Goal: Information Seeking & Learning: Check status

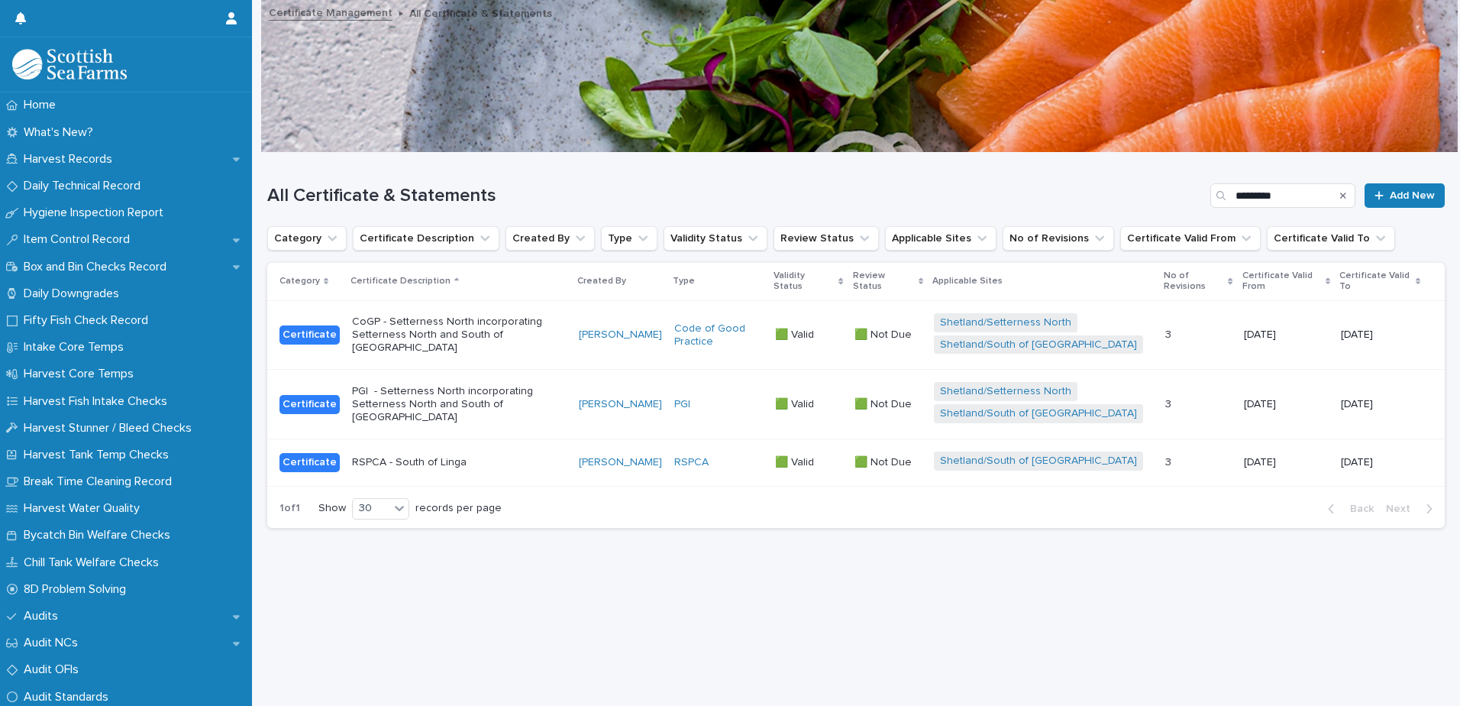
scroll to position [11, 0]
click at [1336, 187] on div "Search" at bounding box center [1343, 195] width 24 height 24
click at [1340, 191] on icon "Search" at bounding box center [1343, 195] width 6 height 9
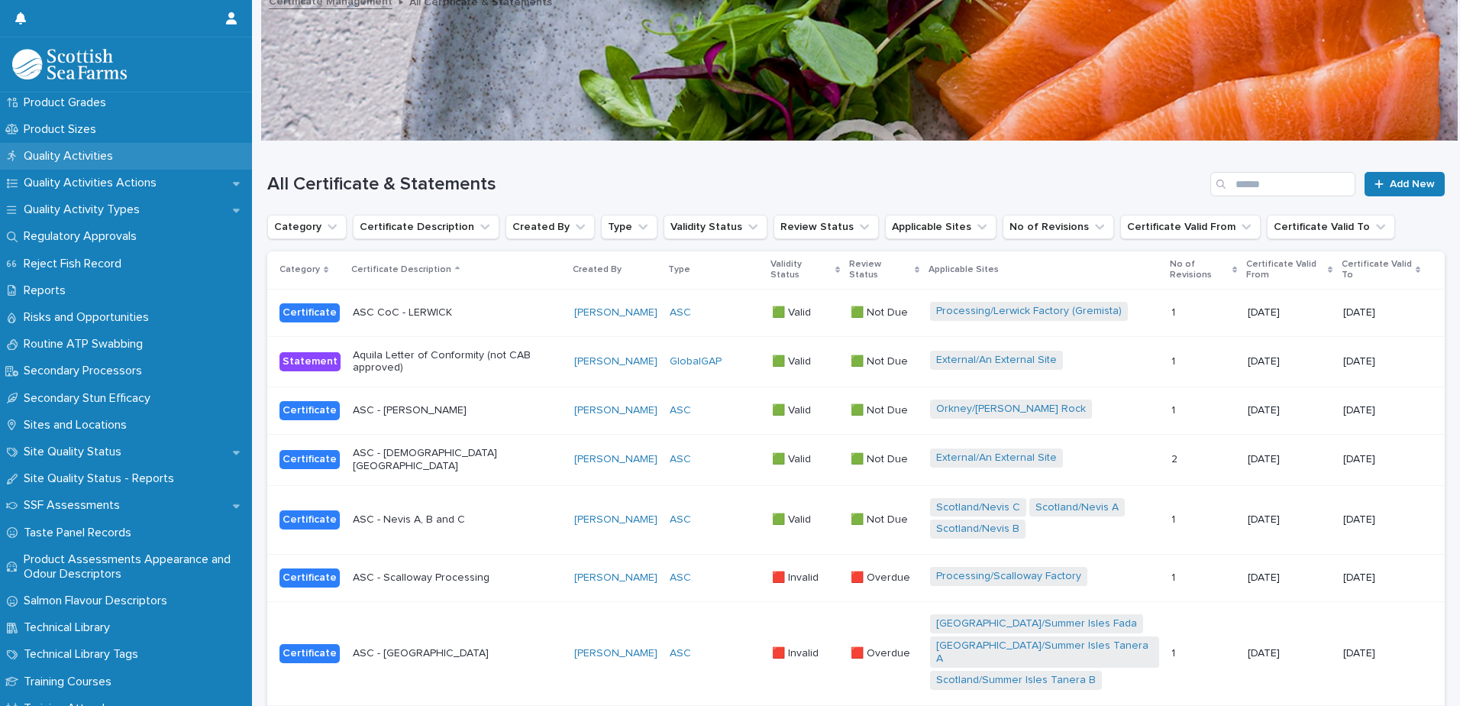
scroll to position [2062, 0]
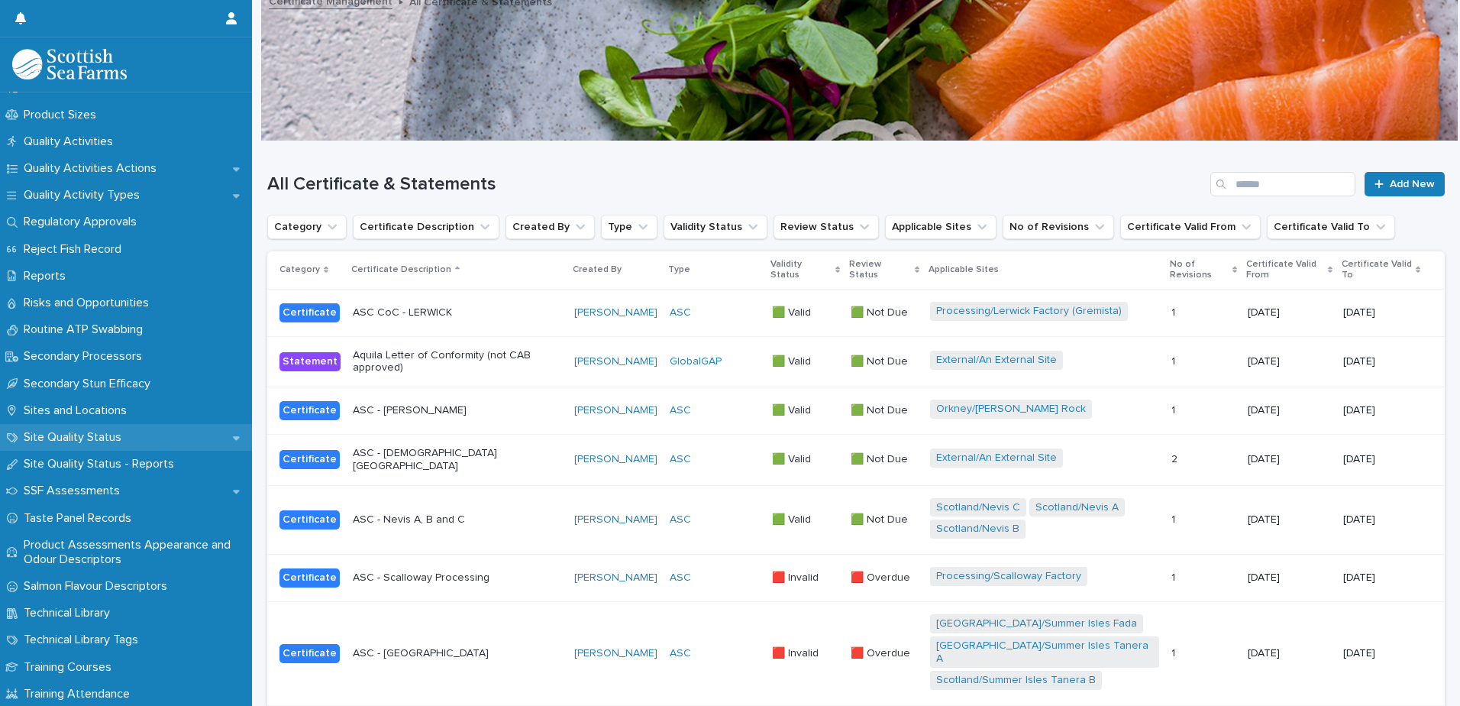
click at [101, 434] on p "Site Quality Status" at bounding box center [76, 437] width 116 height 15
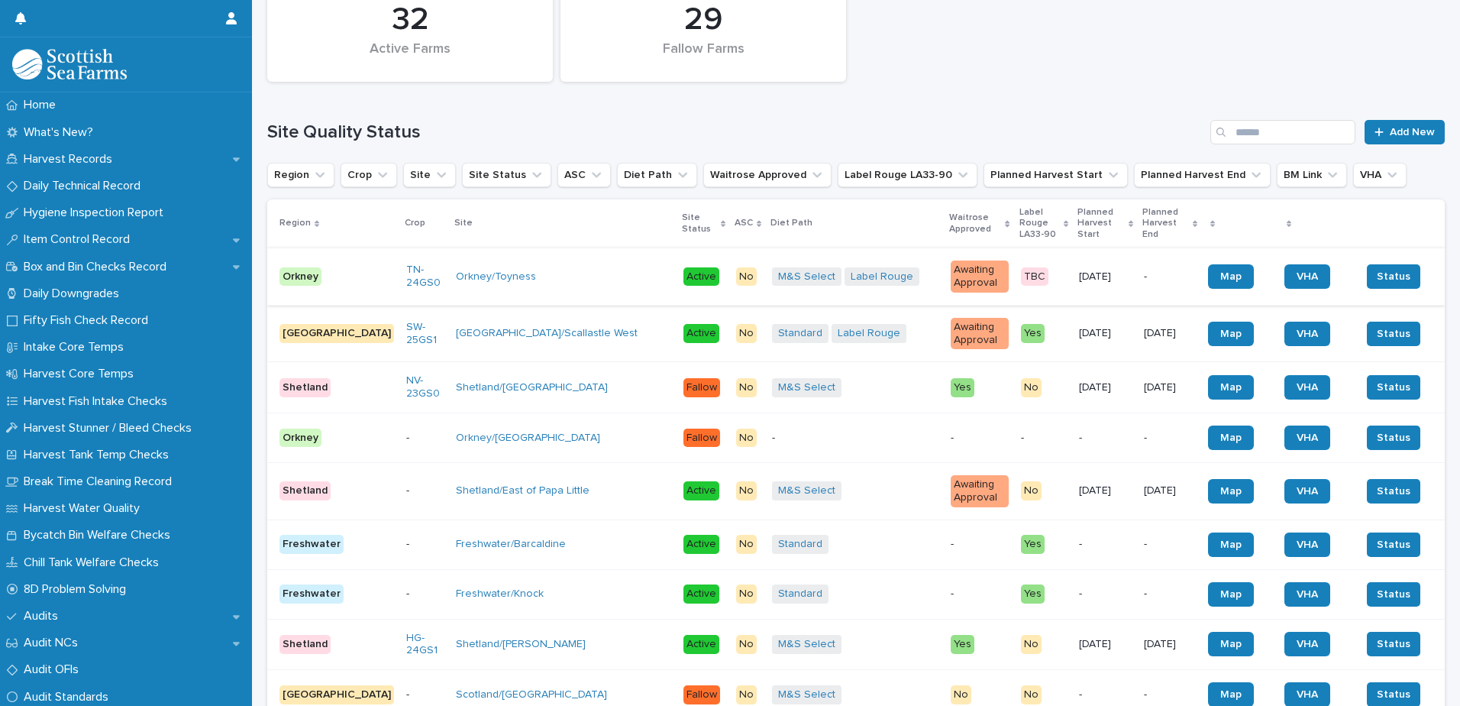
scroll to position [382, 0]
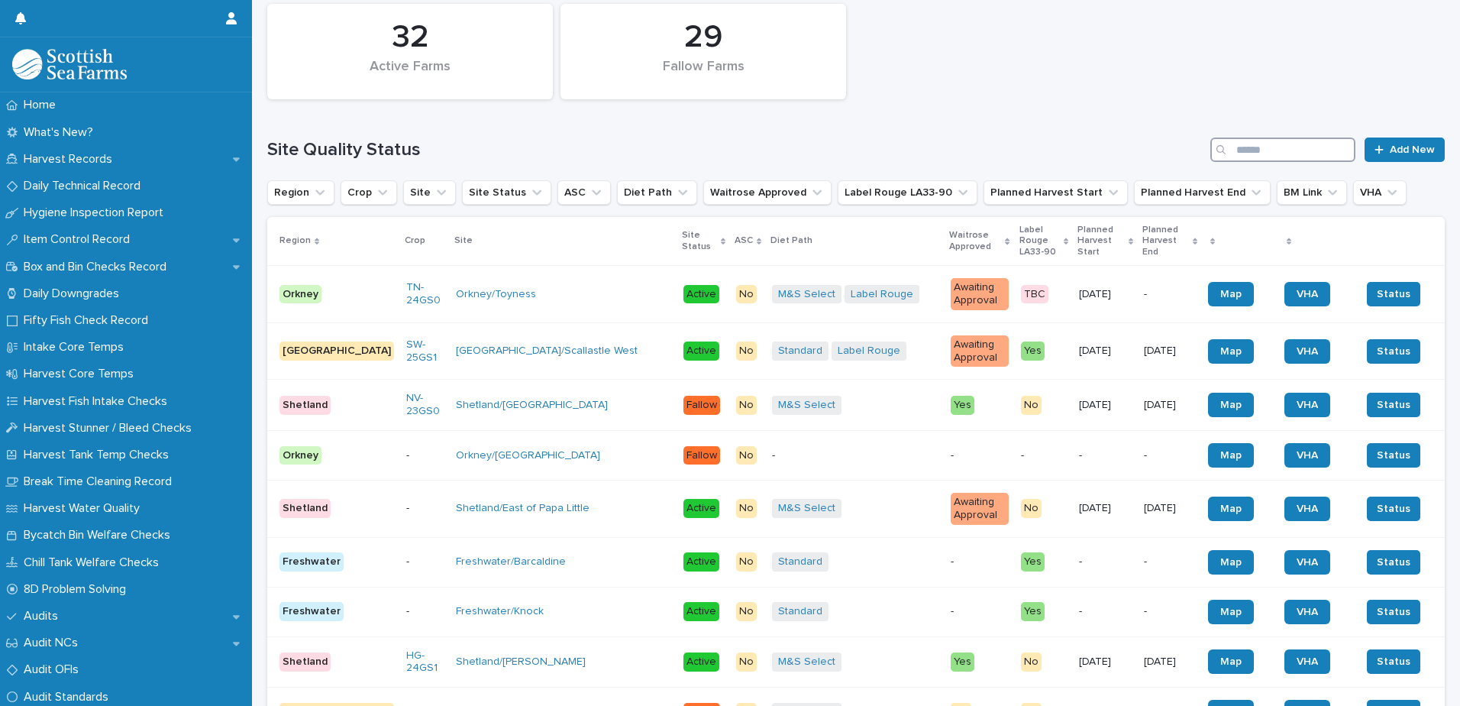
click at [1256, 137] on input "Search" at bounding box center [1283, 149] width 145 height 24
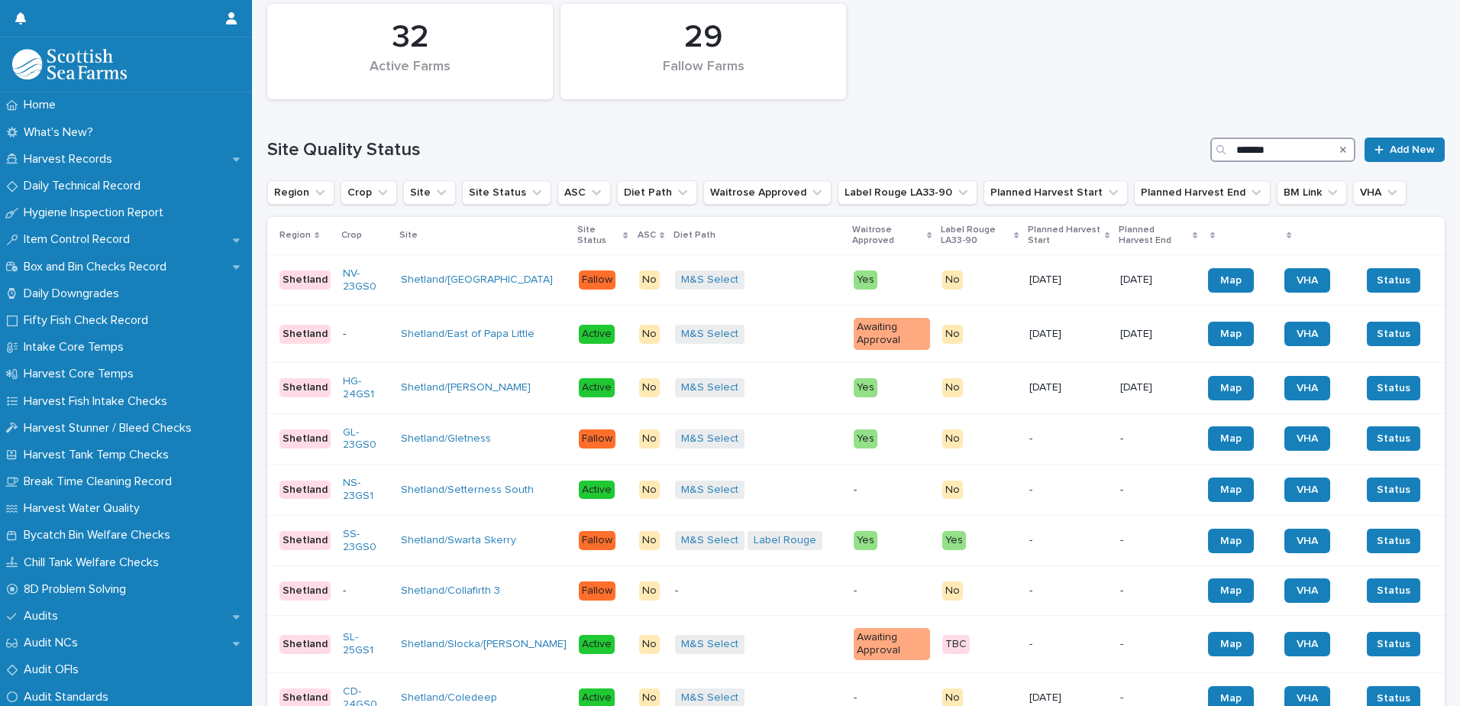
click at [1226, 146] on input "*******" at bounding box center [1283, 149] width 145 height 24
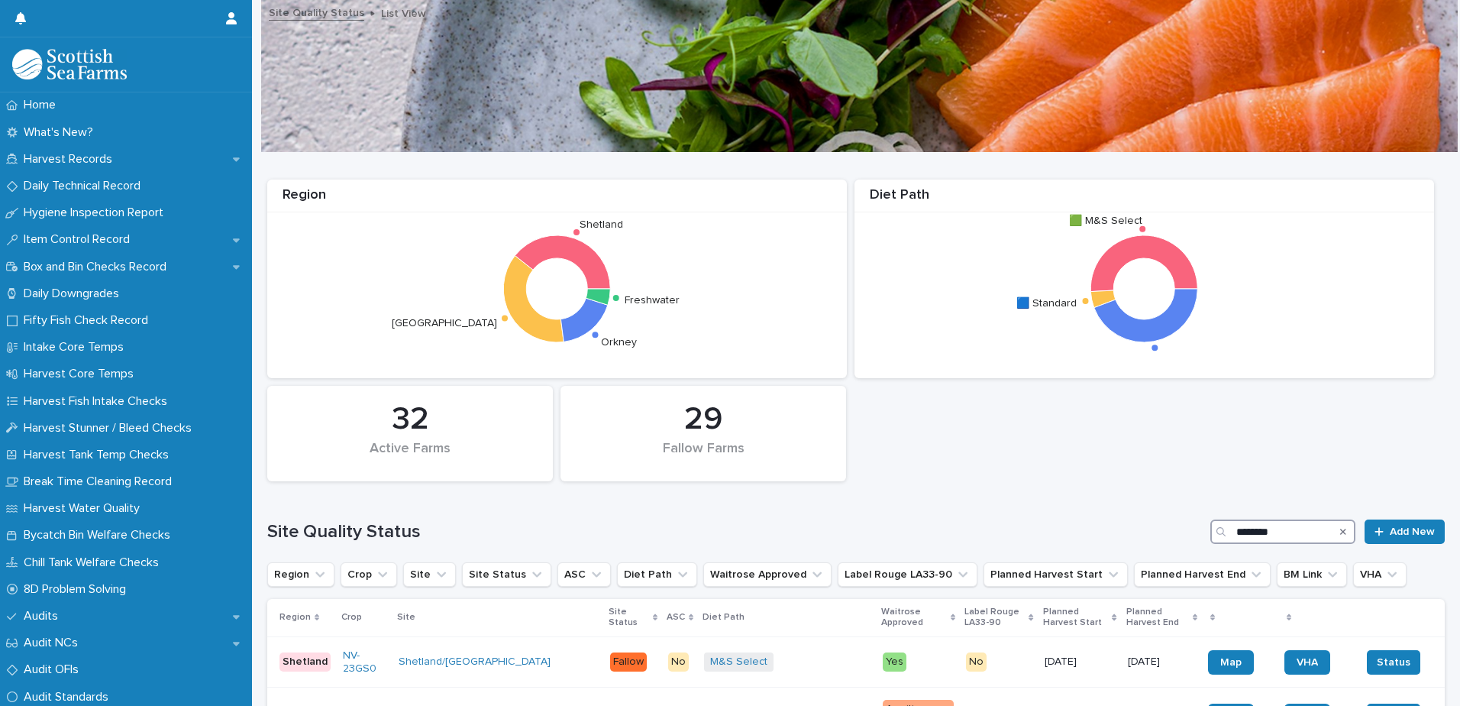
click at [1290, 535] on input "********" at bounding box center [1283, 531] width 145 height 24
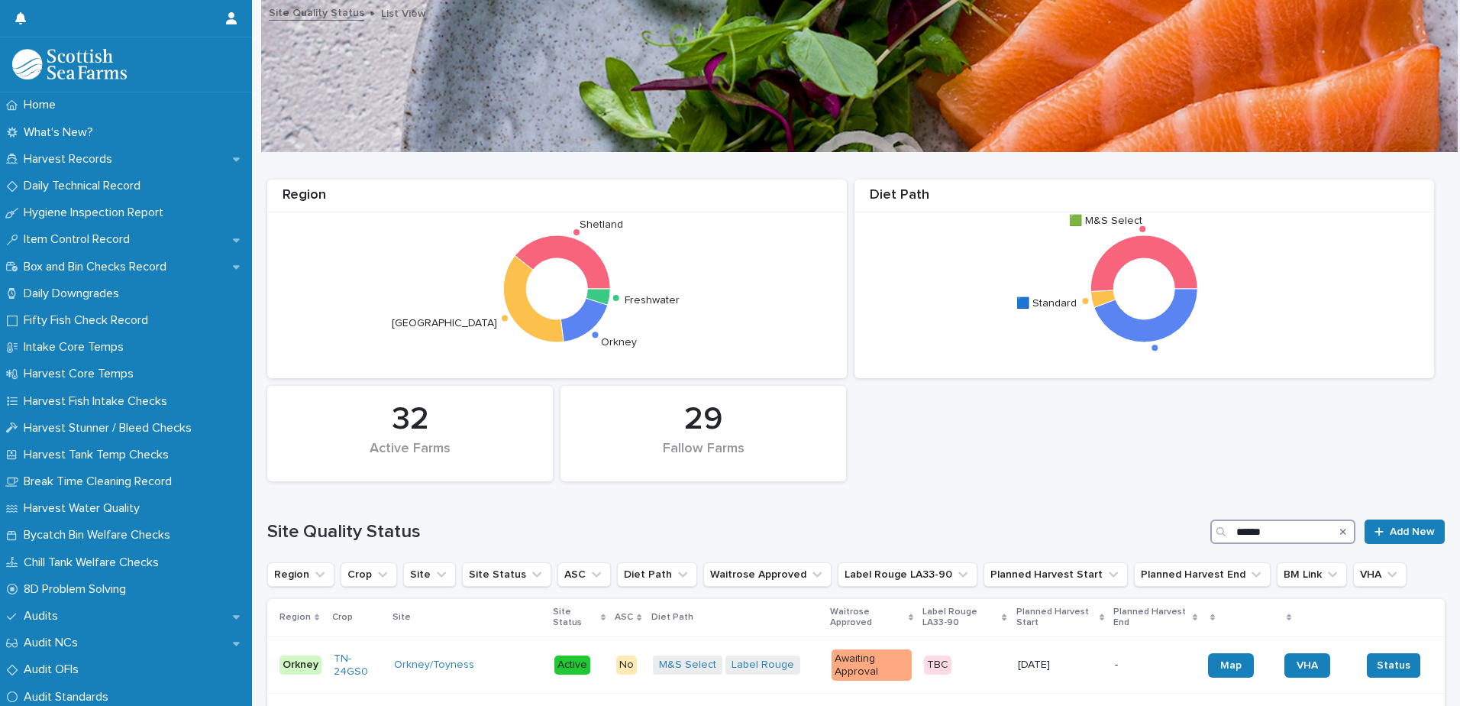
type input "******"
click at [1164, 497] on div "Site Quality Status ****** Add New" at bounding box center [856, 525] width 1178 height 73
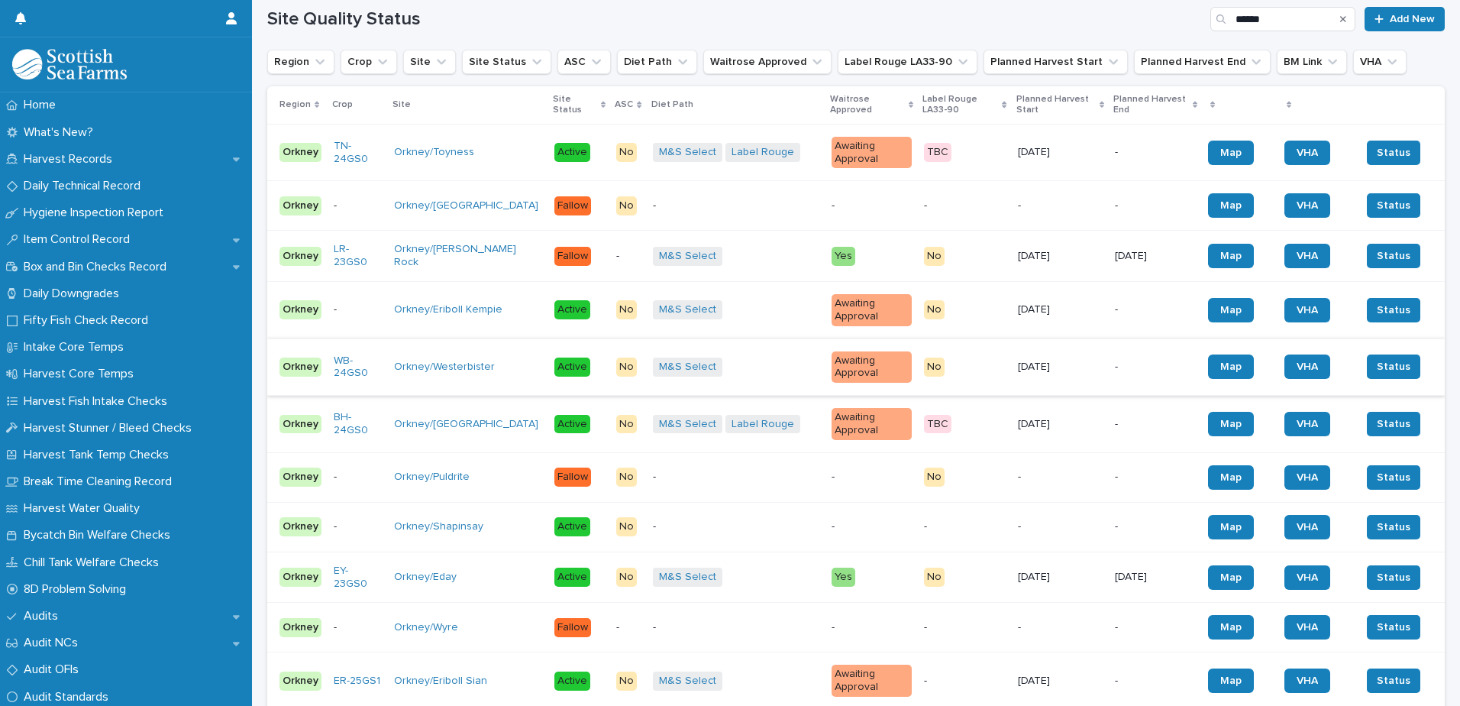
scroll to position [503, 0]
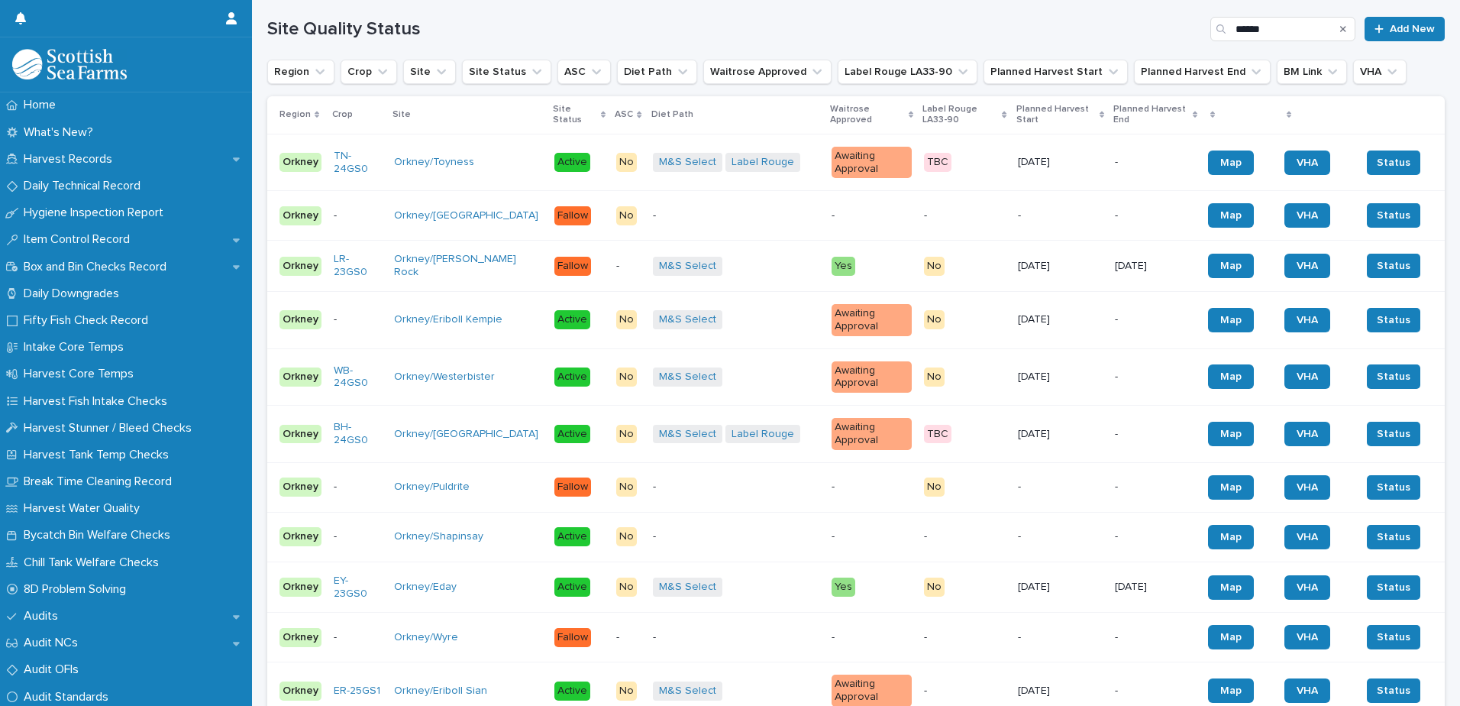
click at [720, 310] on div "M&S Select + 0" at bounding box center [736, 319] width 167 height 19
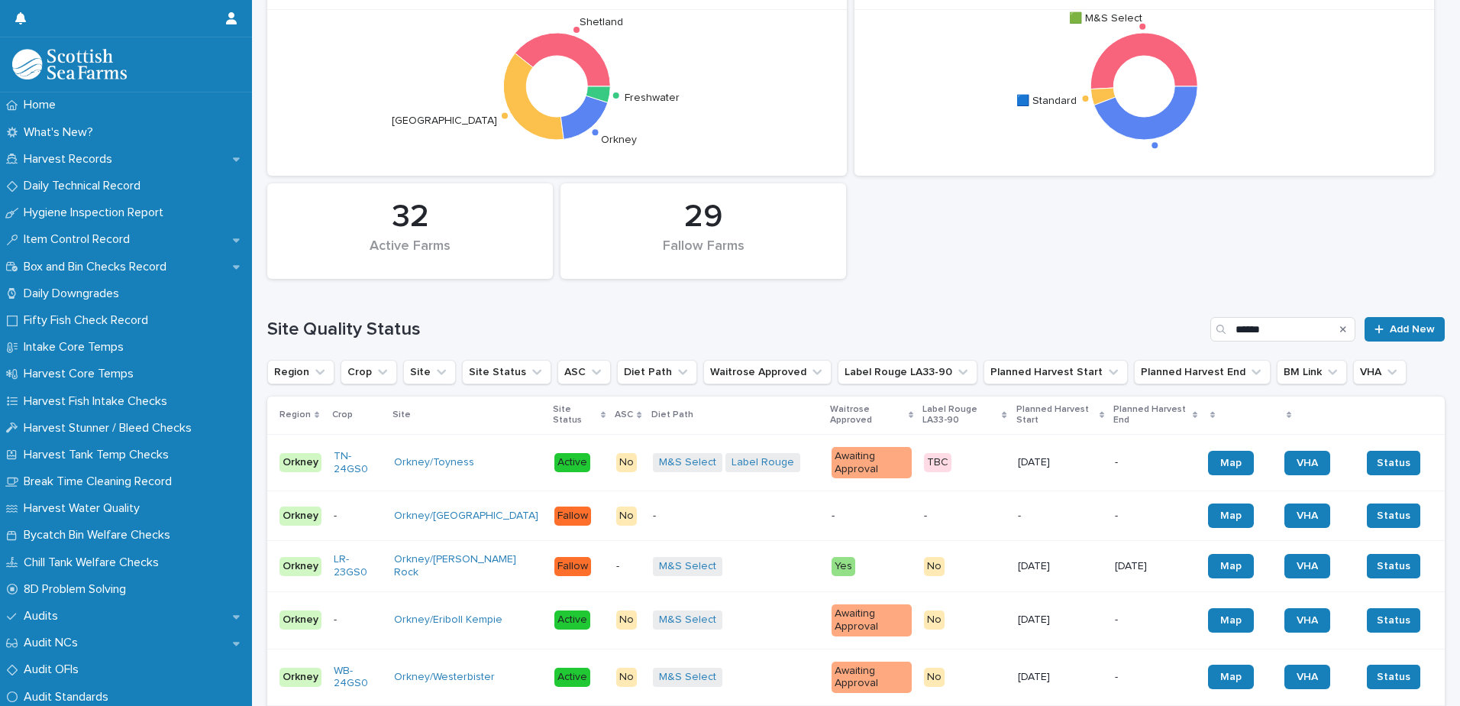
scroll to position [197, 0]
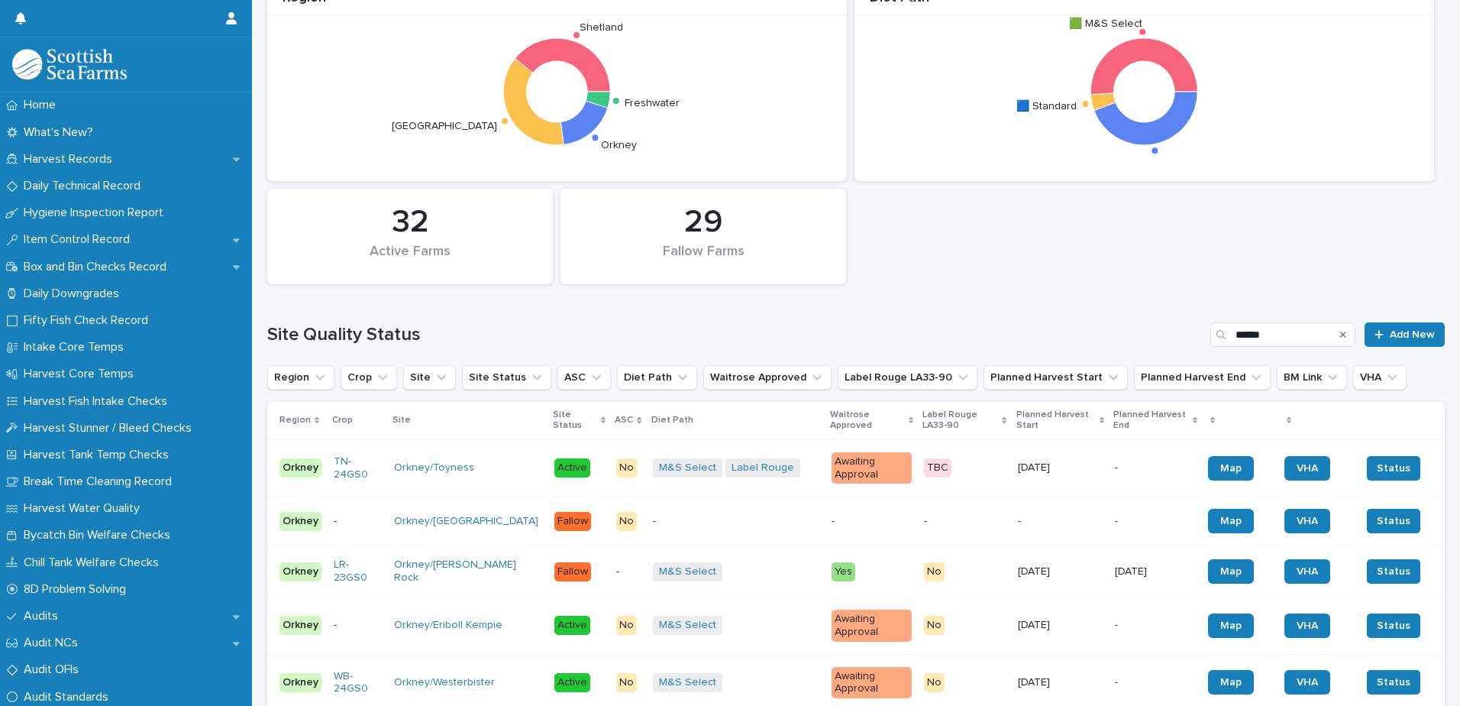
click at [1340, 332] on icon "Search" at bounding box center [1343, 334] width 6 height 9
click at [1293, 340] on input "Search" at bounding box center [1283, 334] width 145 height 24
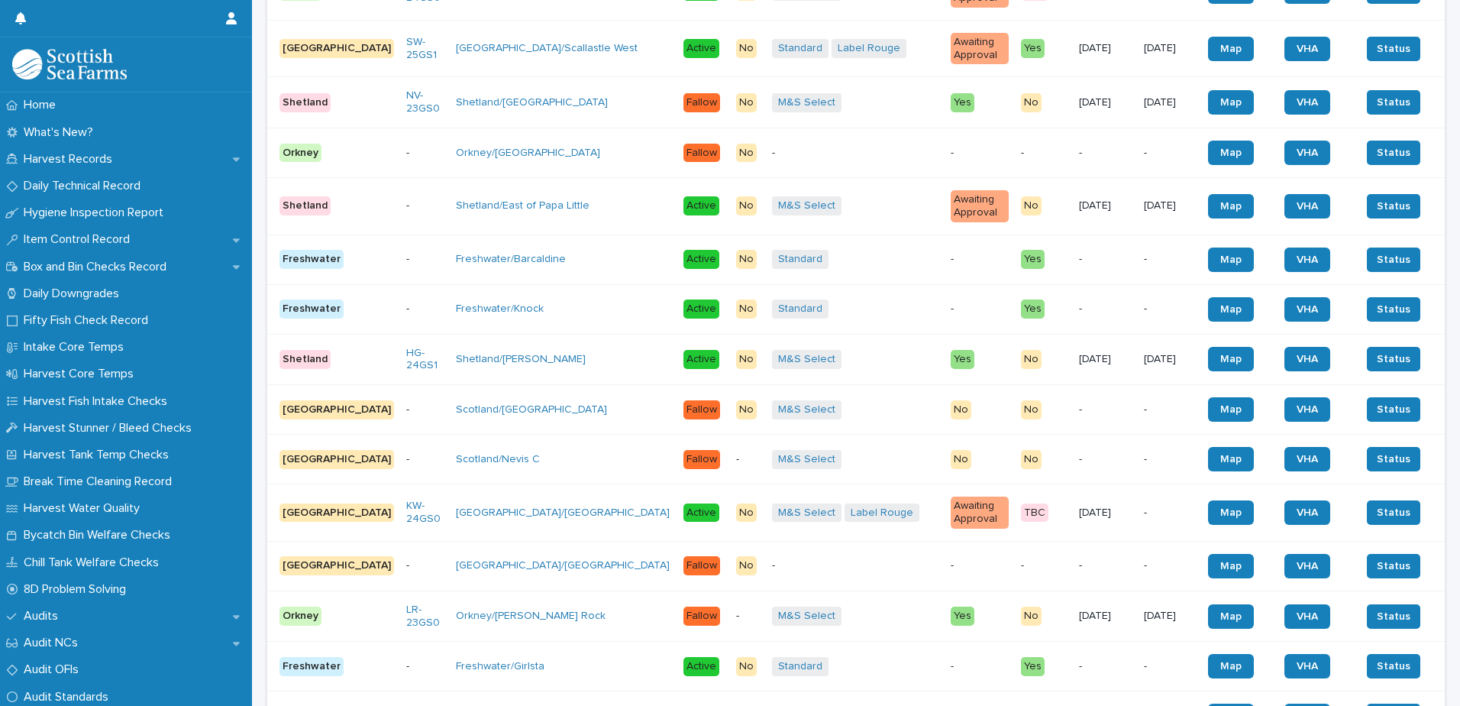
scroll to position [526, 0]
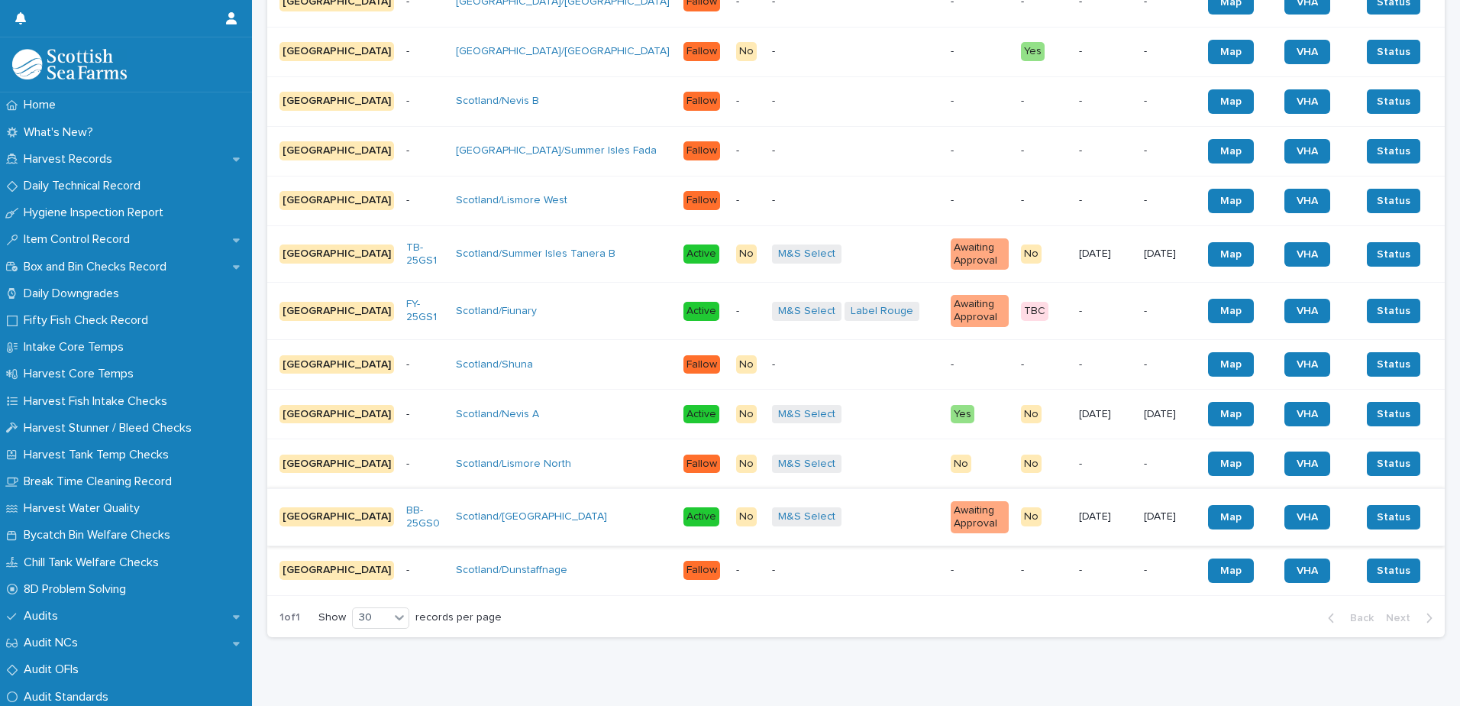
scroll to position [1268, 0]
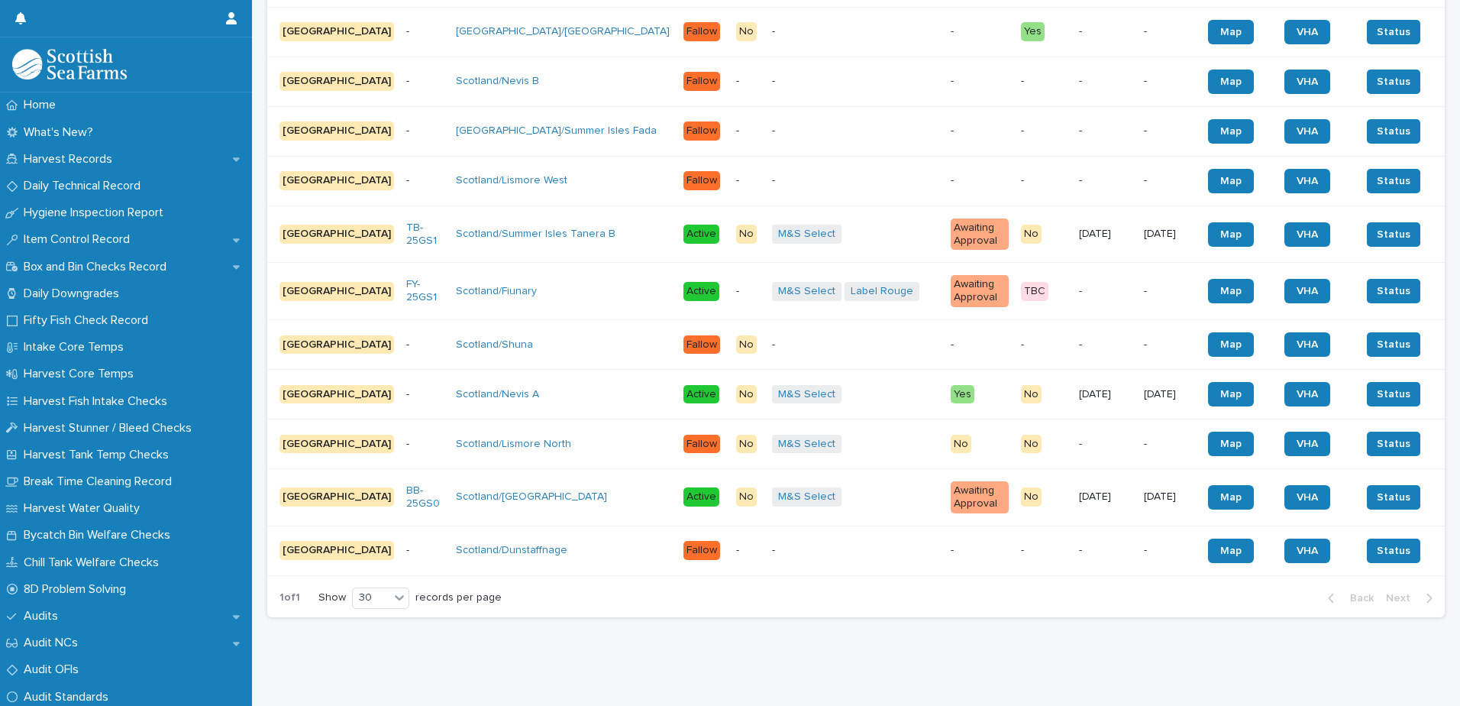
type input "********"
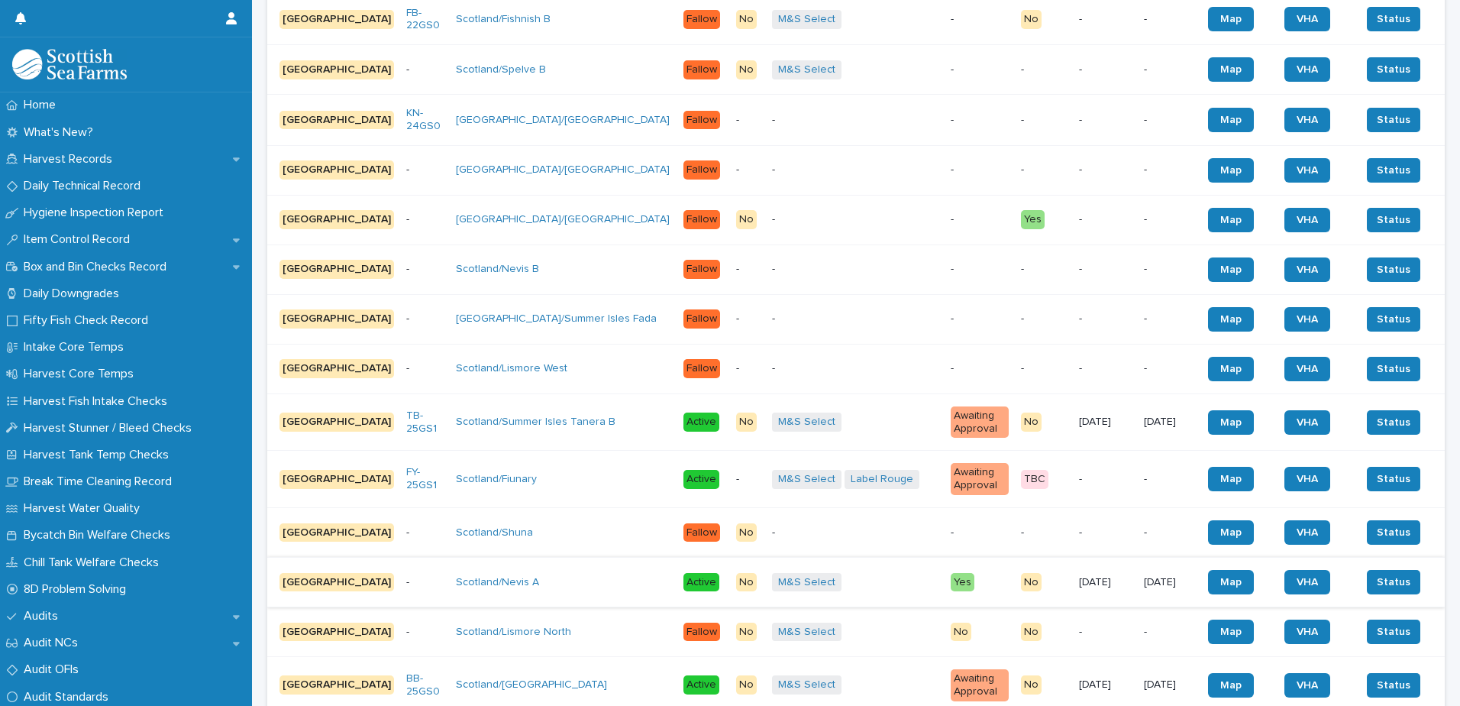
scroll to position [1115, 0]
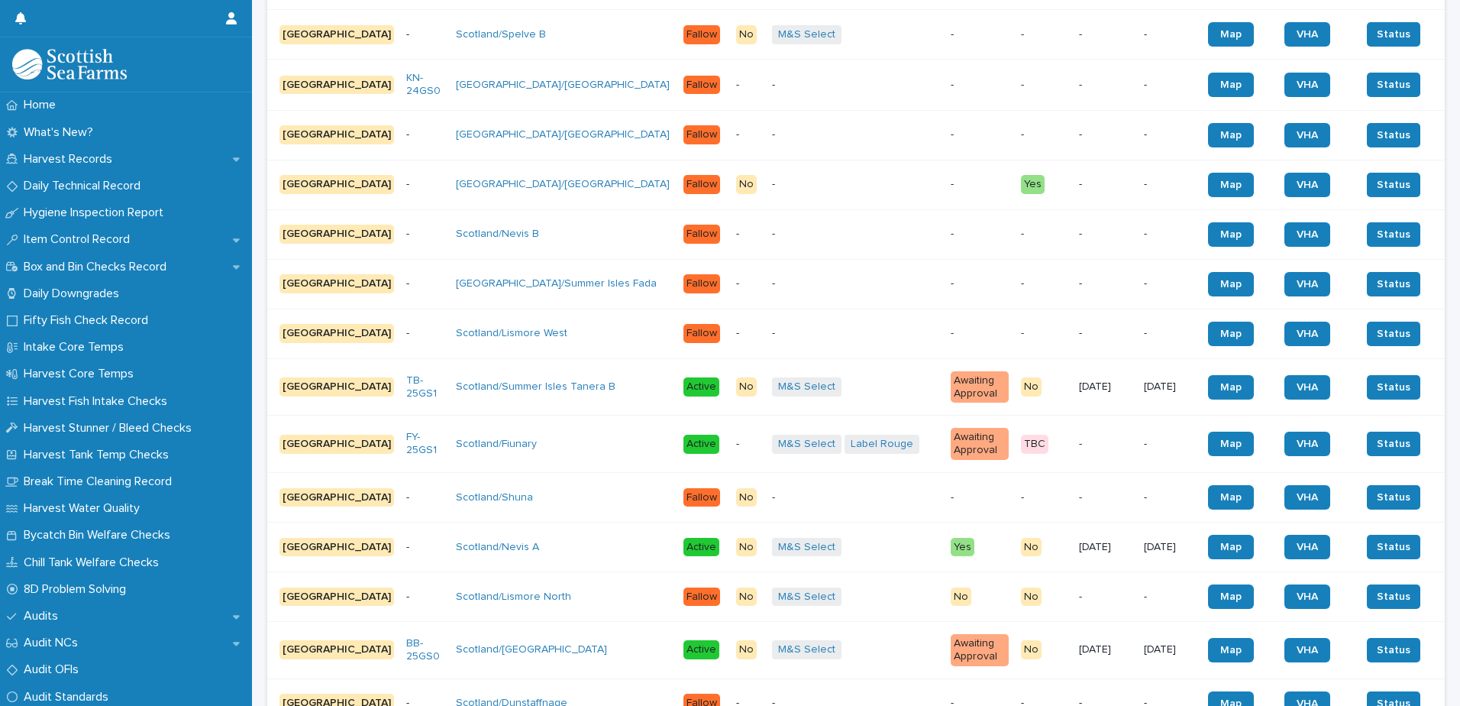
click at [1021, 538] on p "No" at bounding box center [1044, 547] width 47 height 19
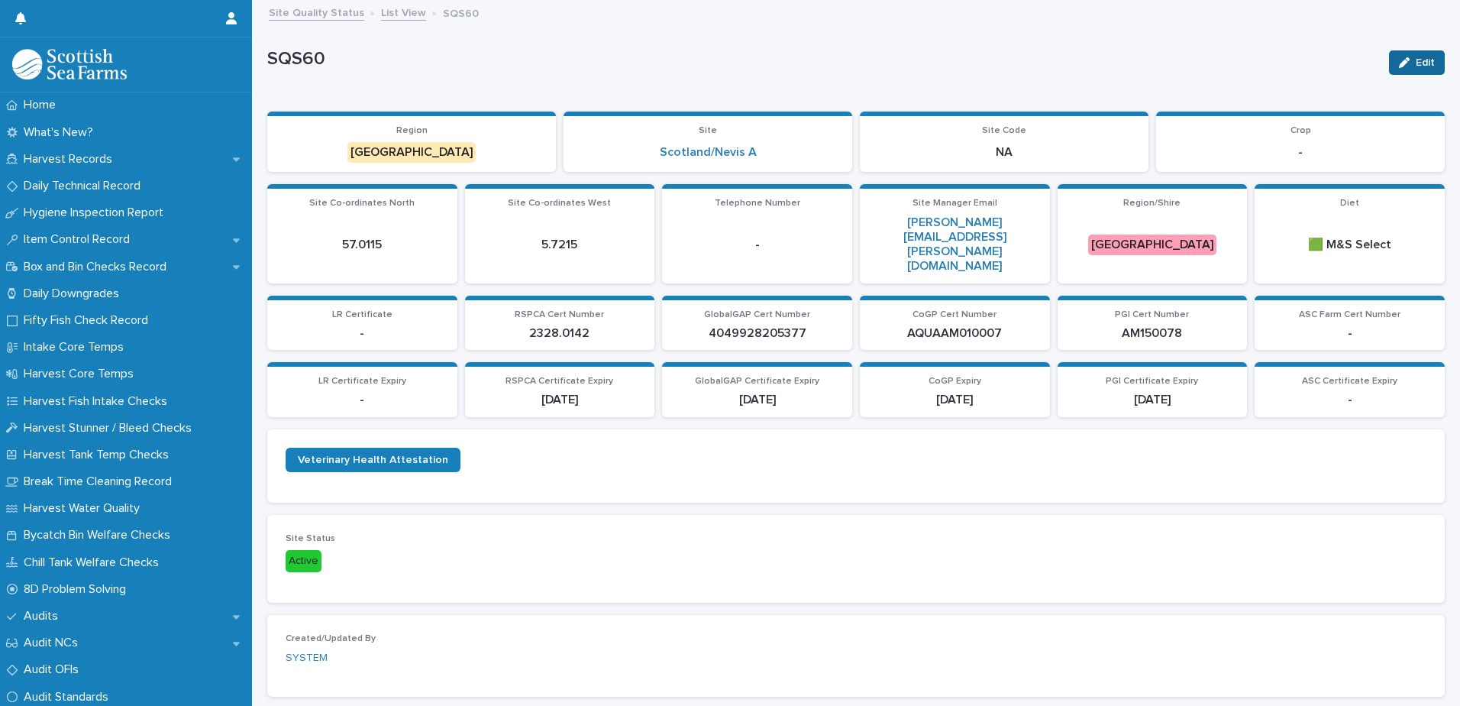
click at [1400, 63] on div "button" at bounding box center [1407, 62] width 17 height 11
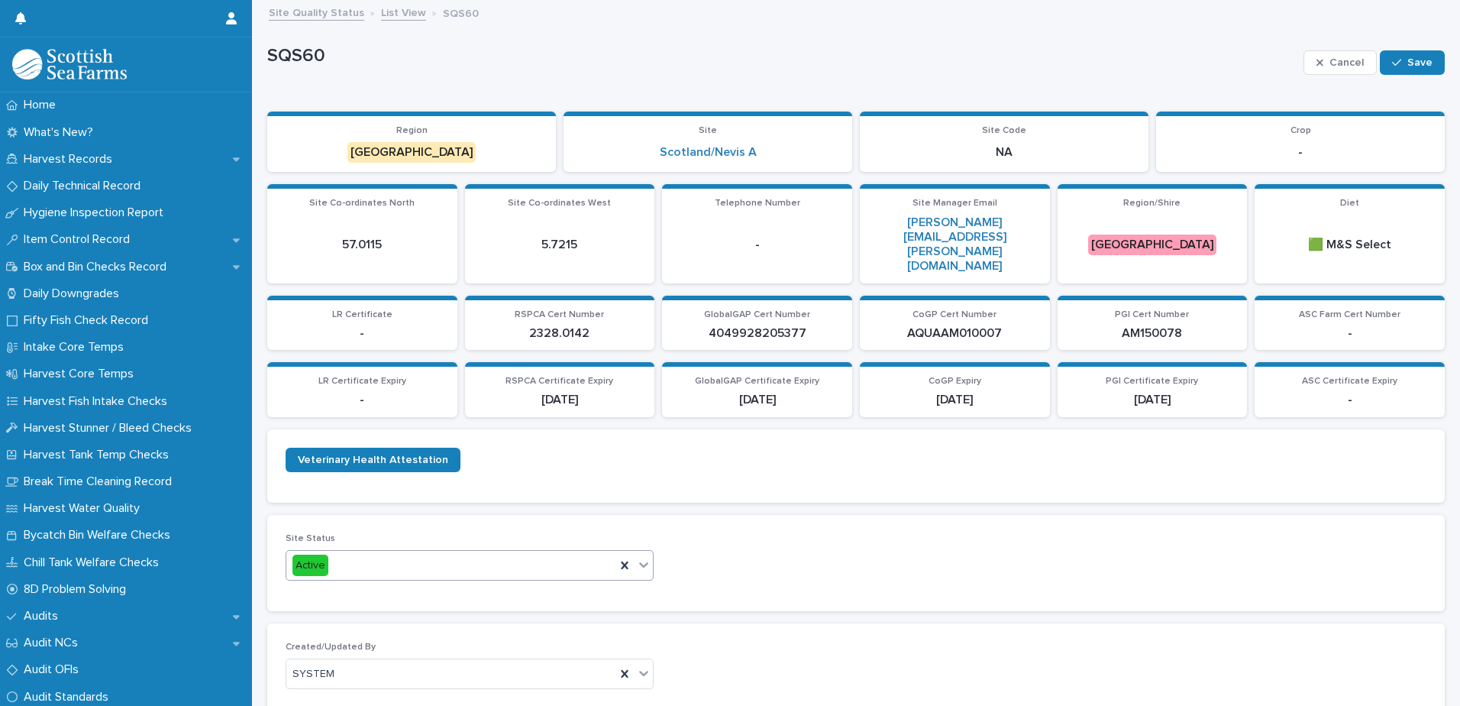
click at [636, 557] on icon at bounding box center [643, 564] width 15 height 15
click at [561, 563] on div "Fallow" at bounding box center [467, 565] width 363 height 27
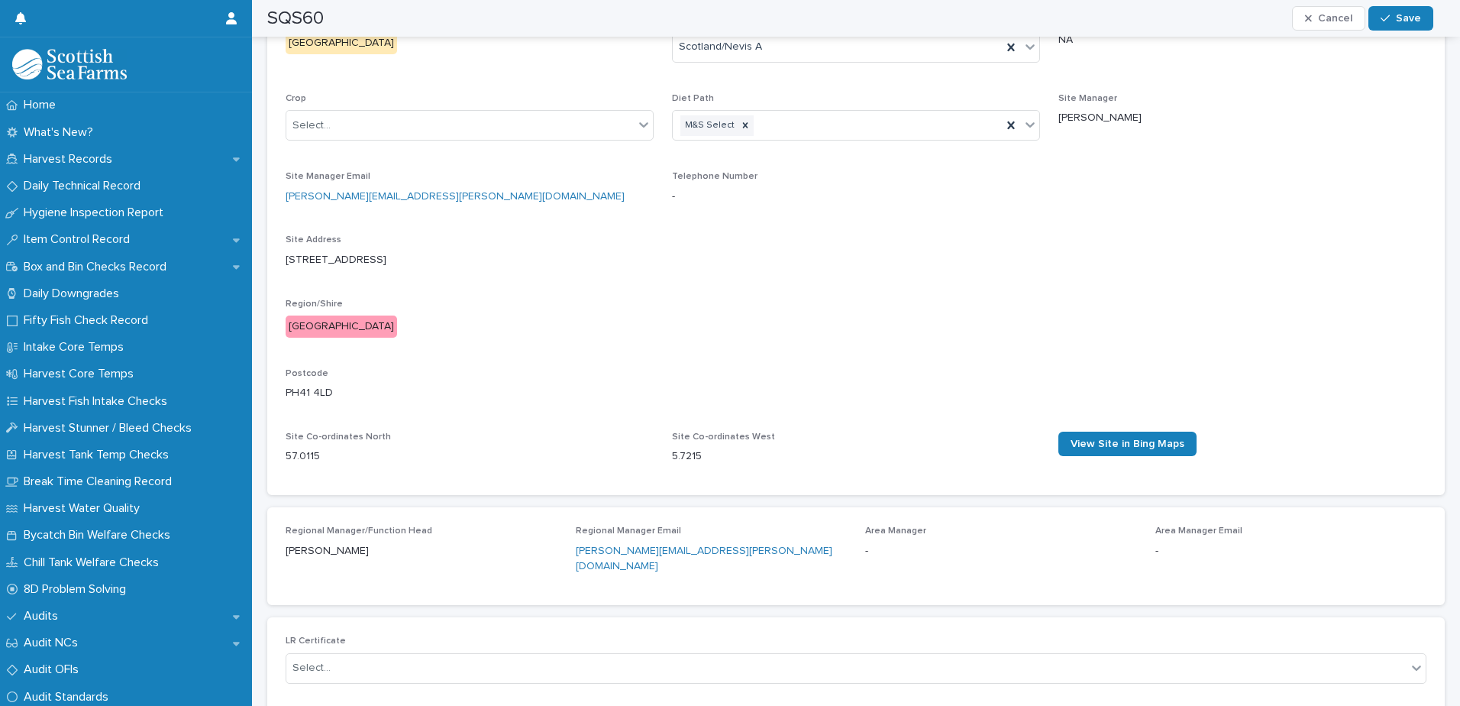
scroll to position [489, 0]
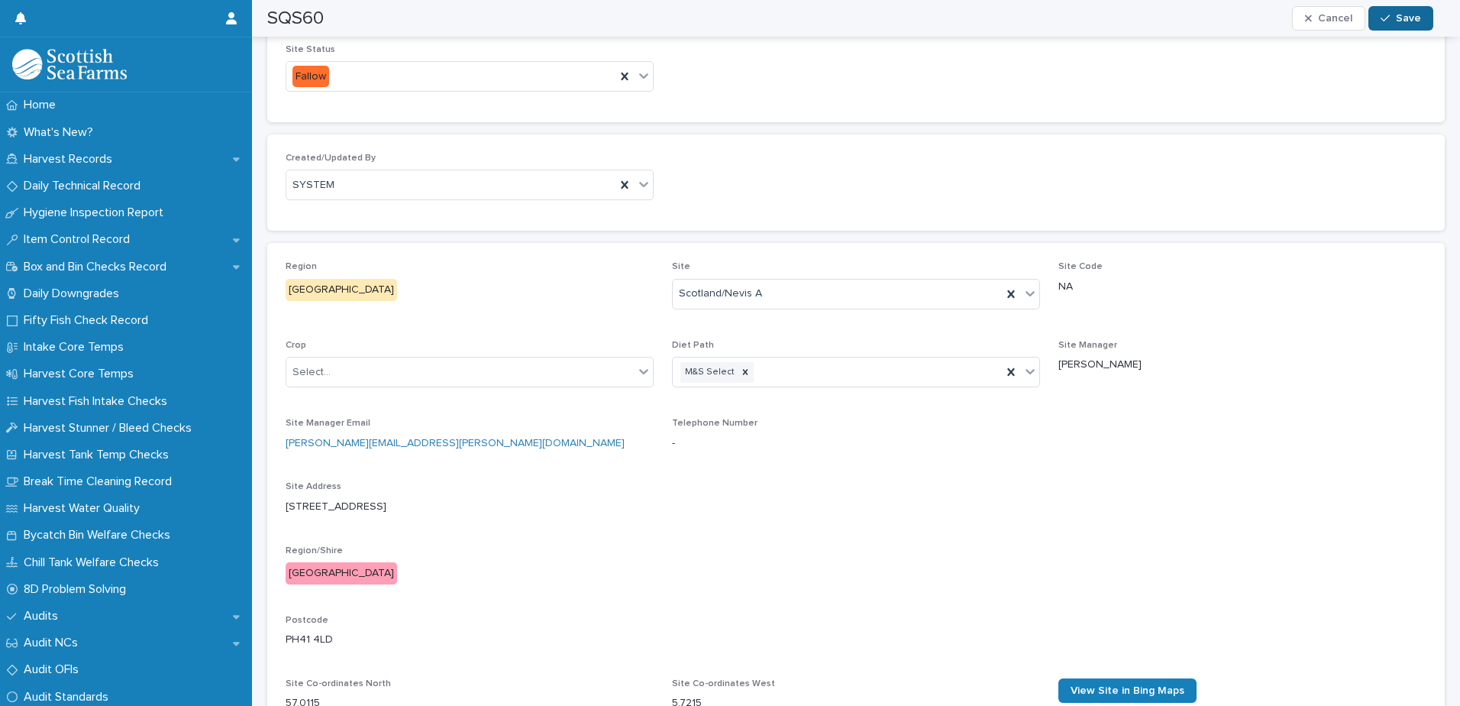
click at [1390, 17] on icon "button" at bounding box center [1385, 18] width 9 height 11
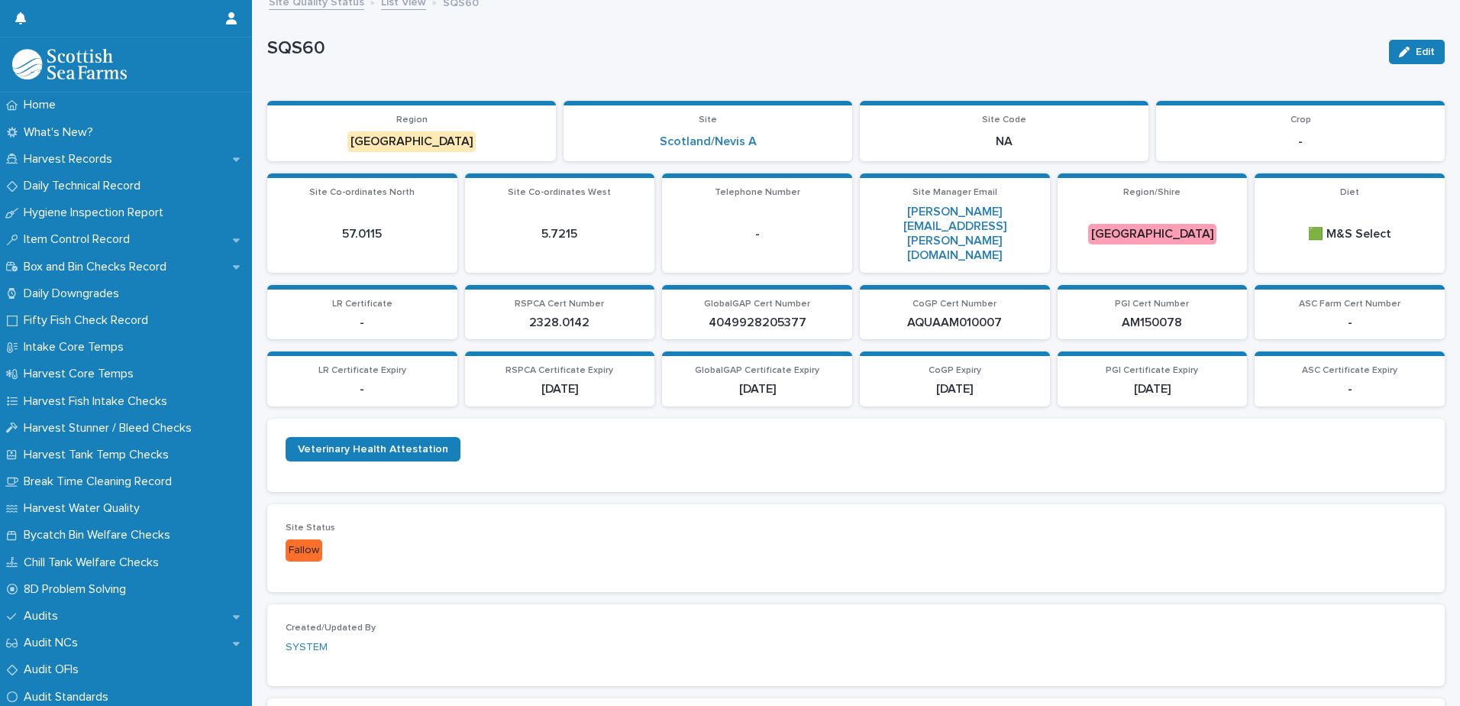
scroll to position [0, 0]
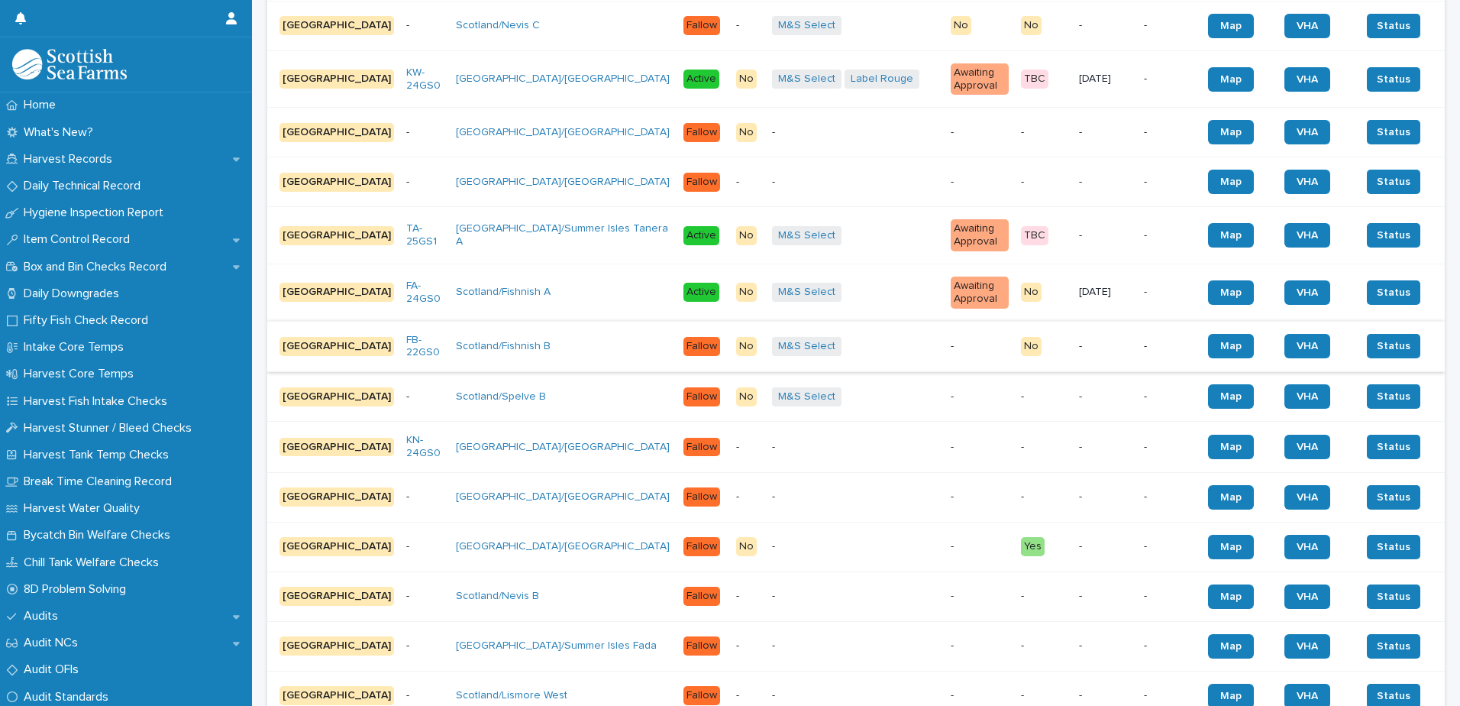
scroll to position [764, 0]
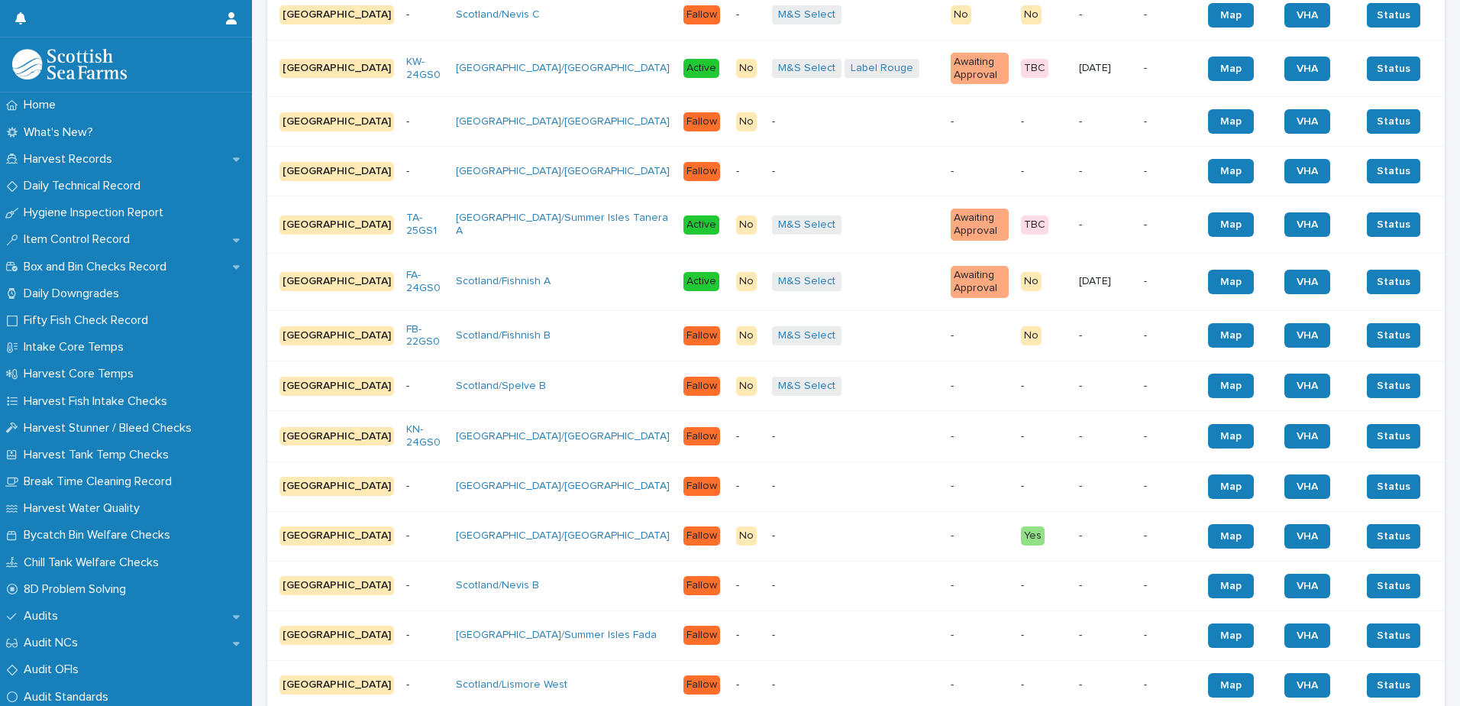
click at [534, 329] on div "Scotland/Fishnish B" at bounding box center [563, 335] width 215 height 13
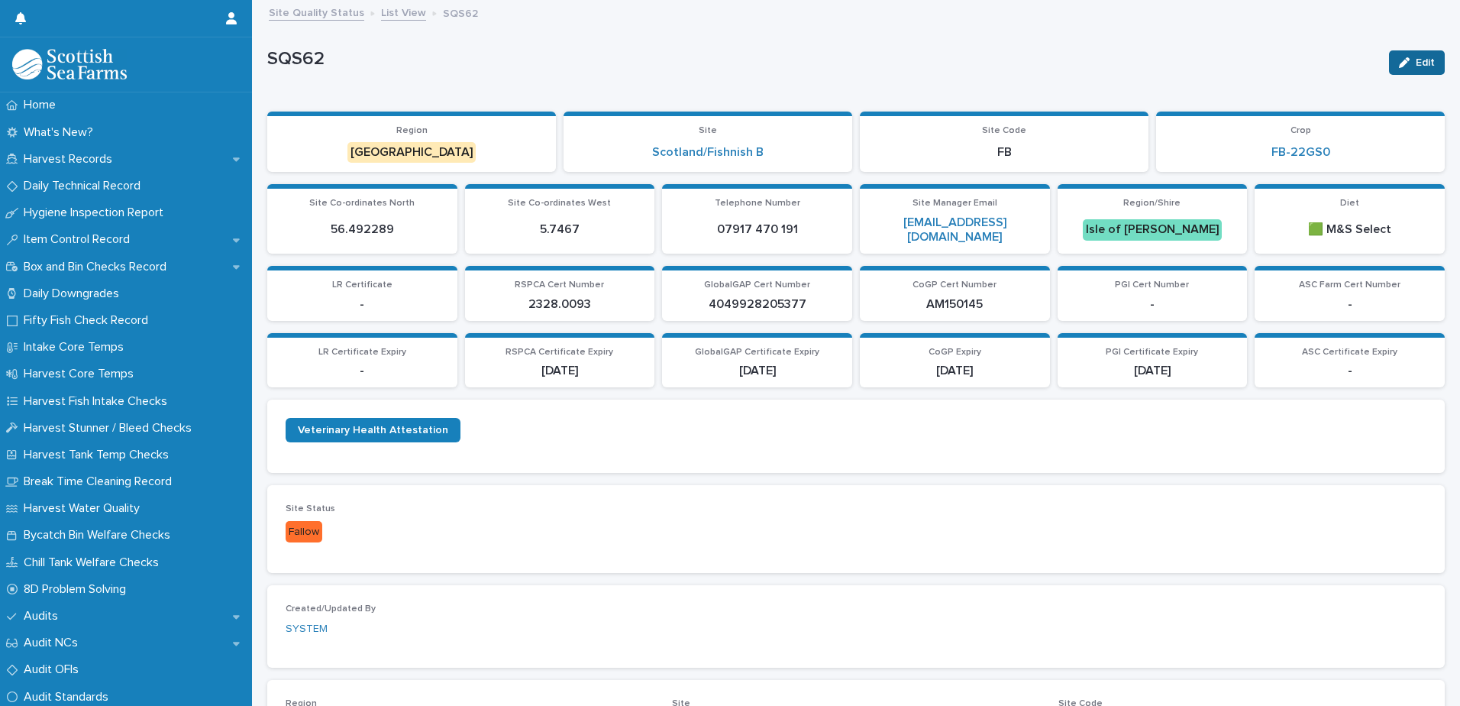
click at [1389, 65] on button "Edit" at bounding box center [1417, 62] width 56 height 24
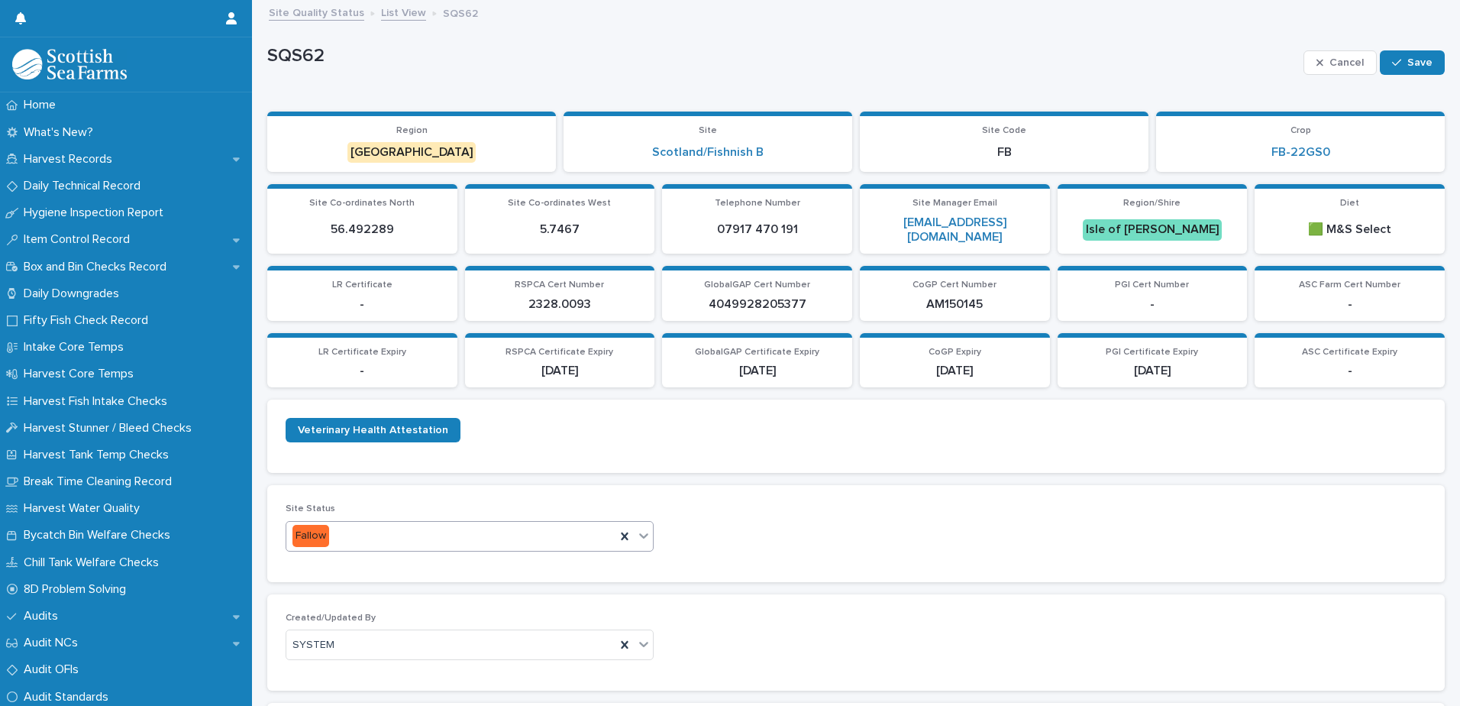
click at [639, 533] on icon at bounding box center [643, 535] width 15 height 15
click at [610, 588] on div "Active" at bounding box center [467, 592] width 363 height 27
click at [1408, 62] on span "Save" at bounding box center [1420, 62] width 25 height 11
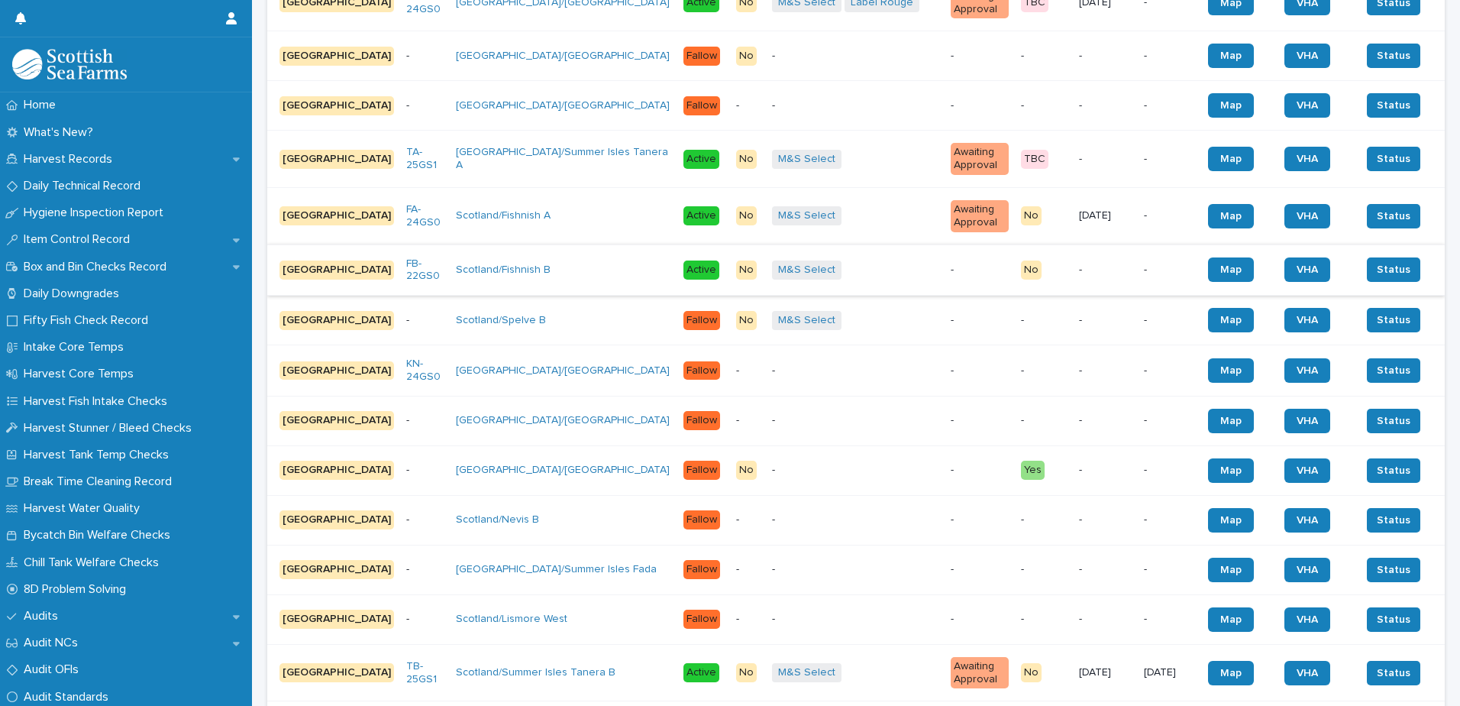
scroll to position [840, 0]
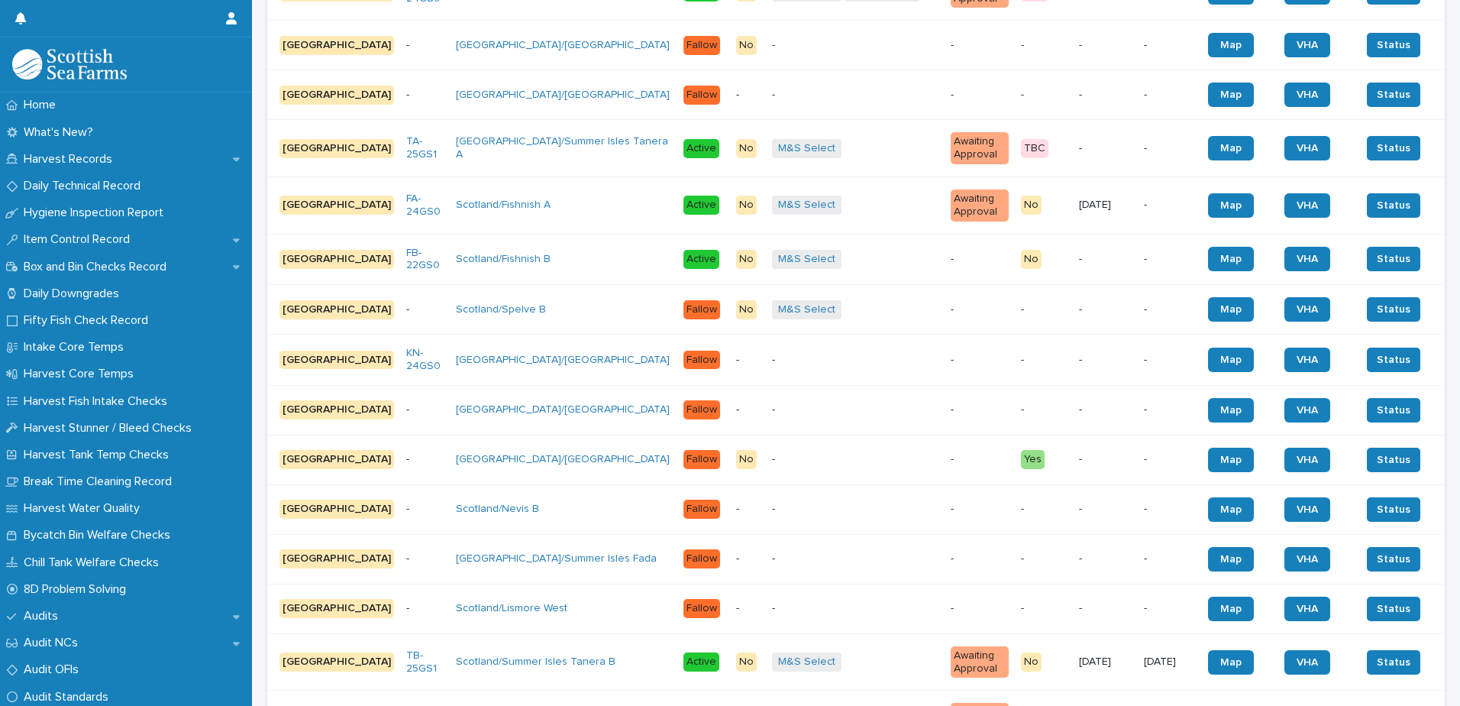
click at [772, 354] on p "-" at bounding box center [855, 360] width 167 height 13
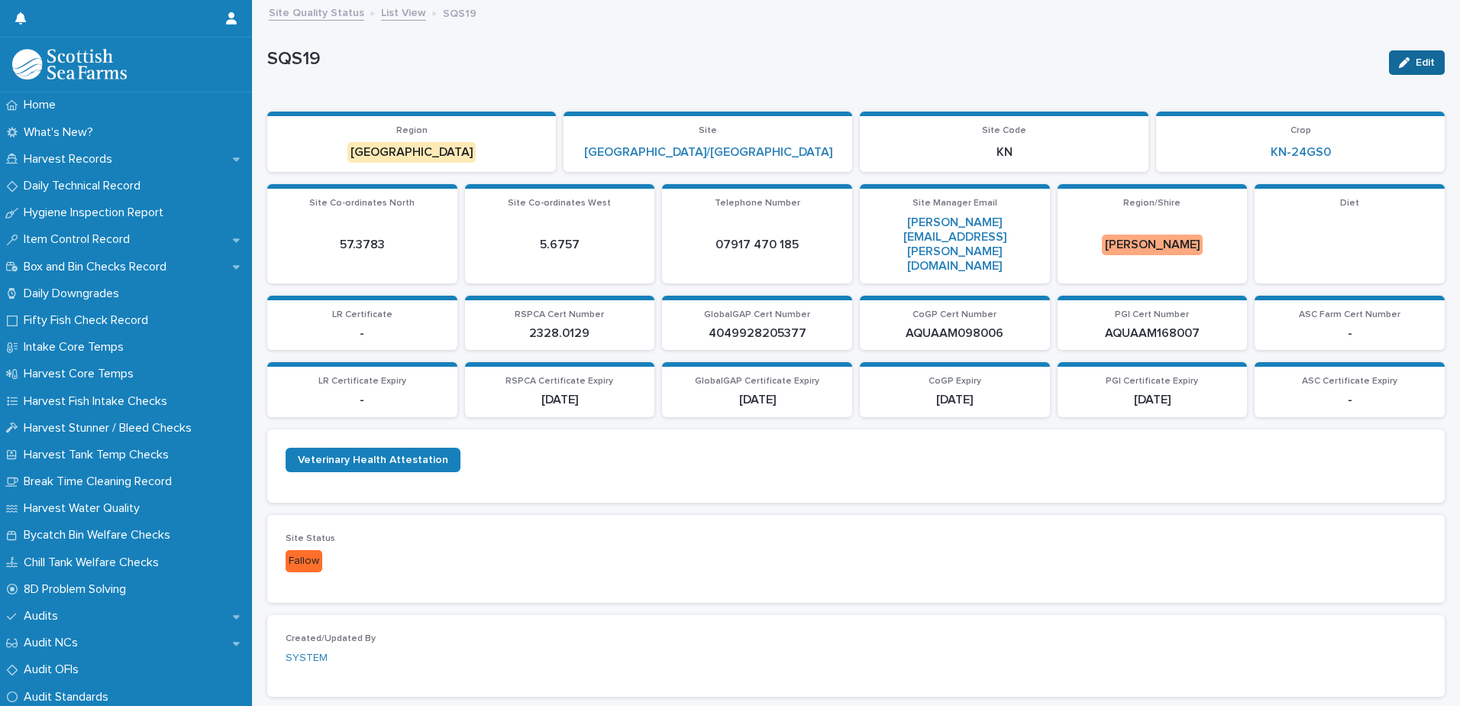
click at [1399, 63] on icon "button" at bounding box center [1404, 62] width 11 height 11
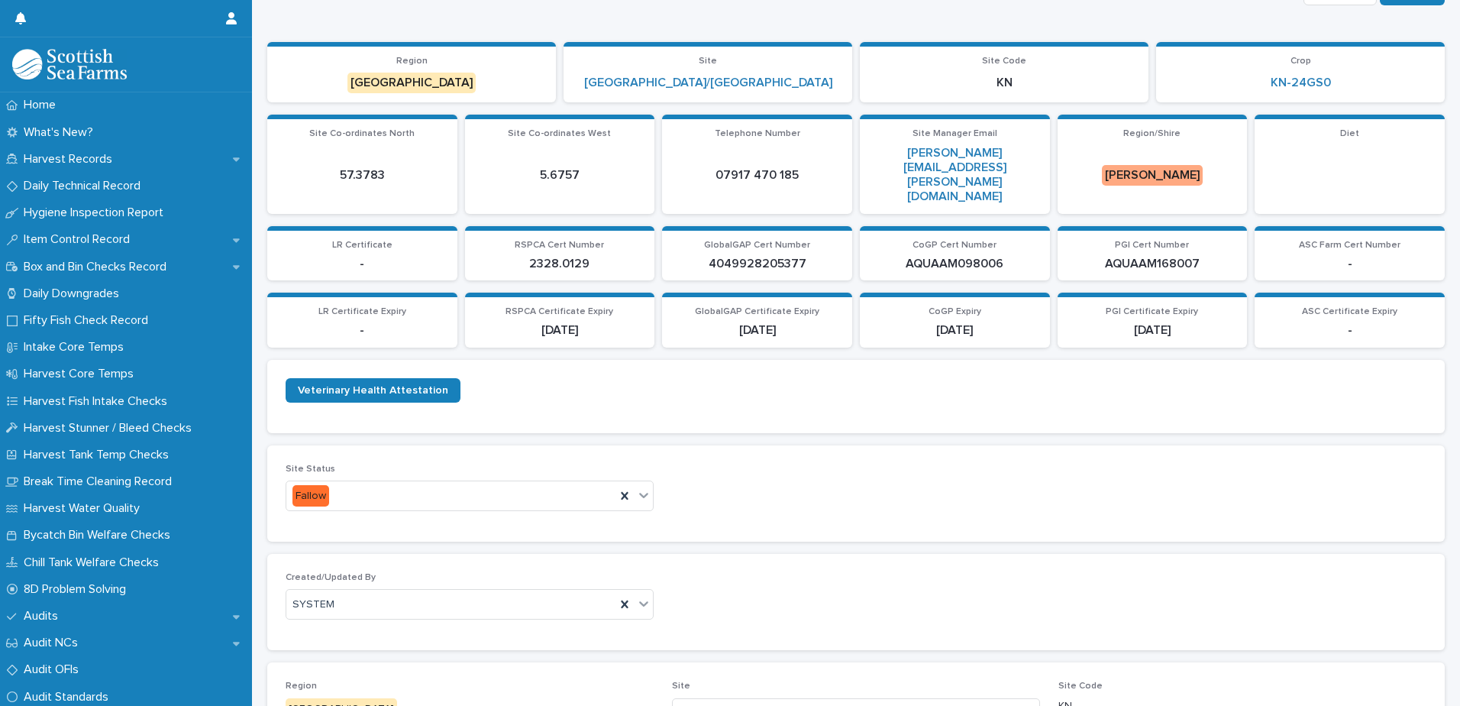
scroll to position [153, 0]
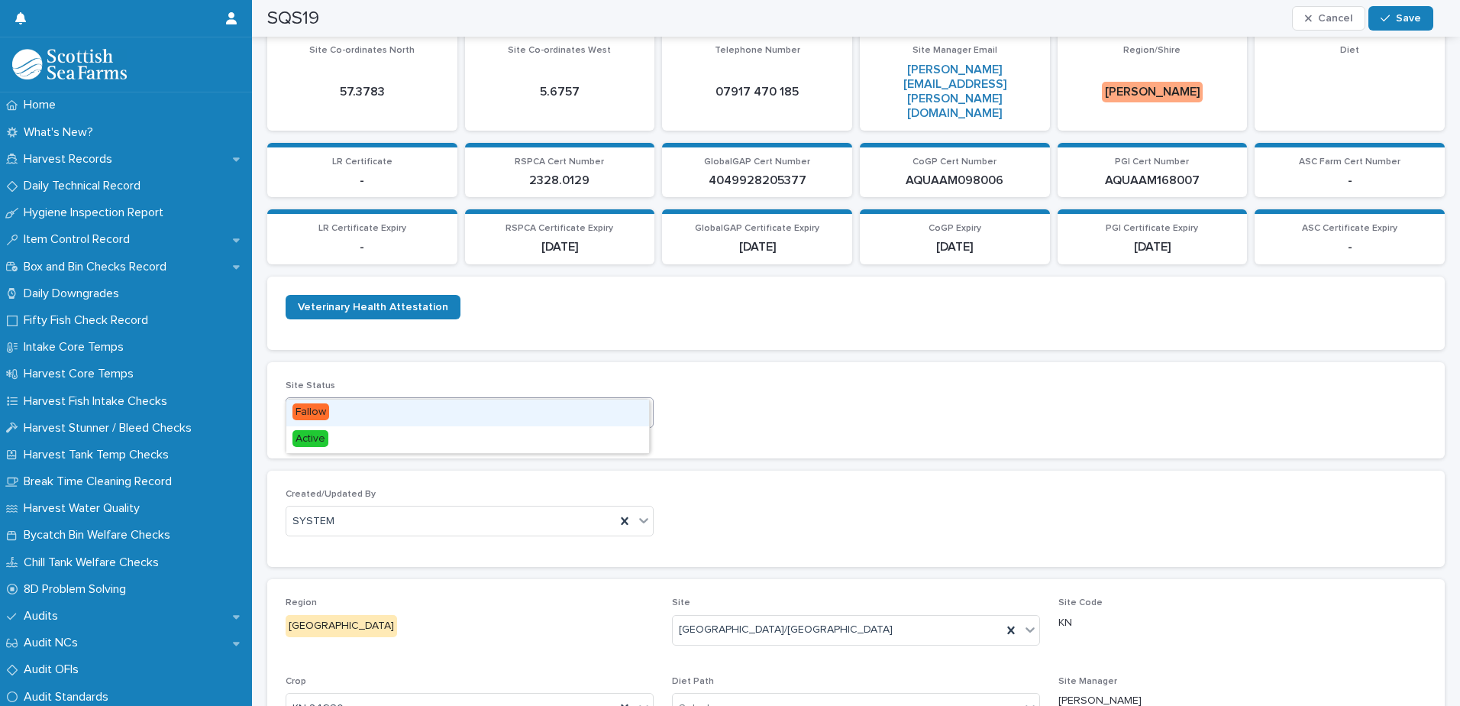
click at [642, 404] on icon at bounding box center [643, 411] width 15 height 15
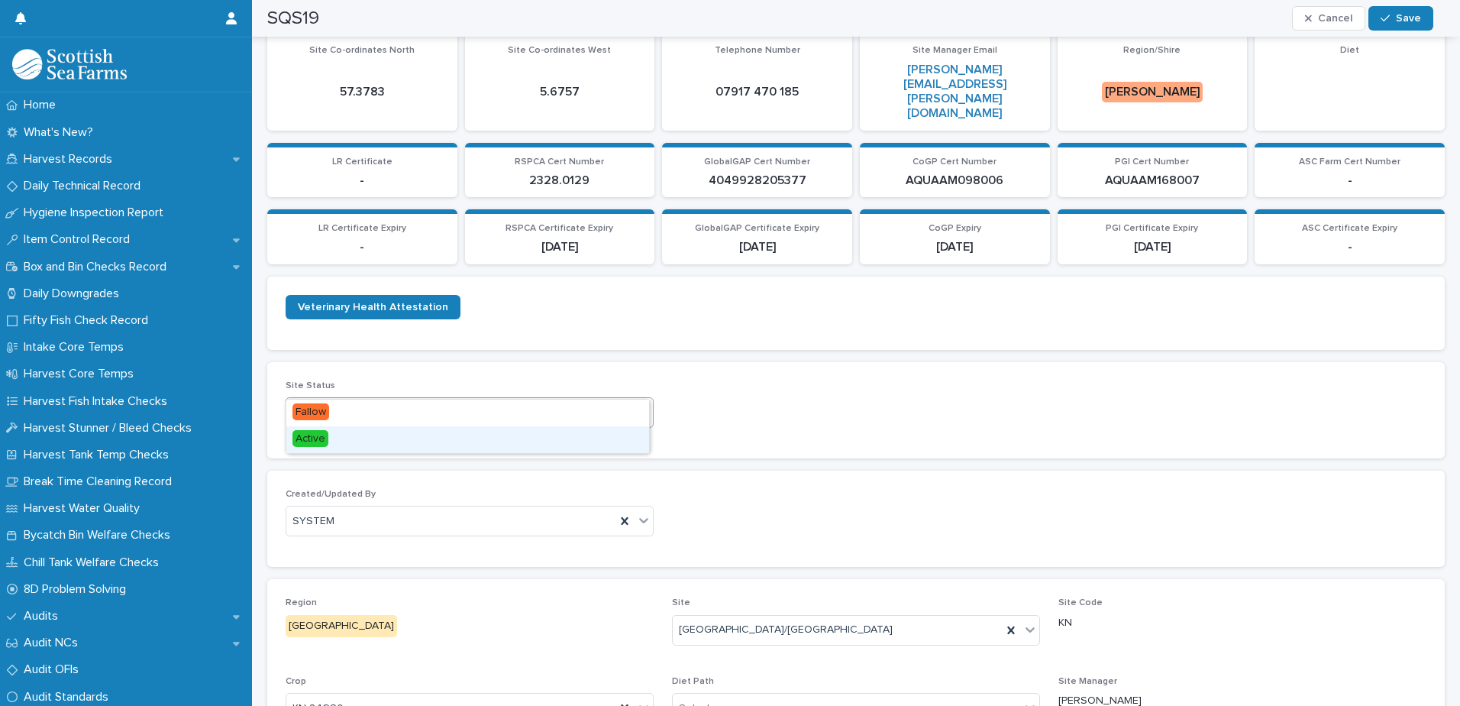
click at [591, 437] on div "Active" at bounding box center [467, 439] width 363 height 27
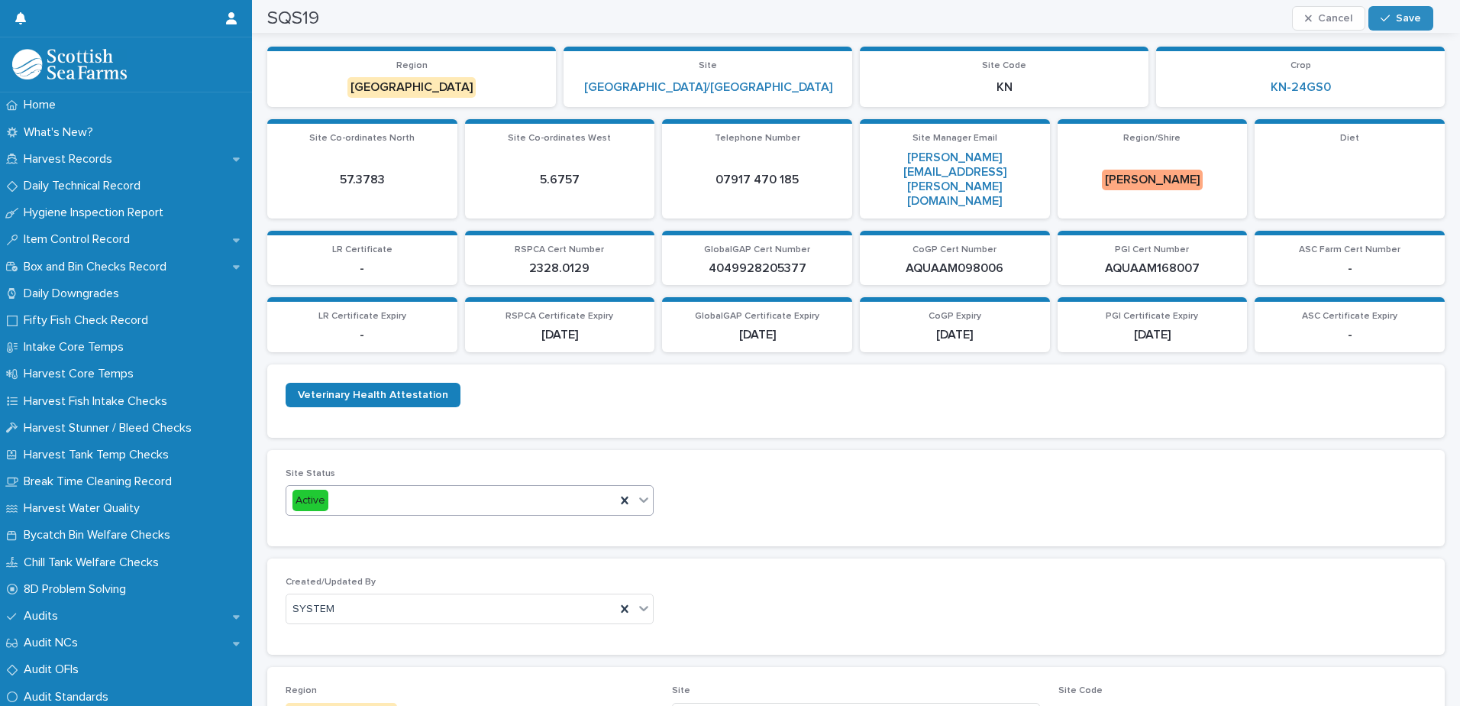
scroll to position [0, 0]
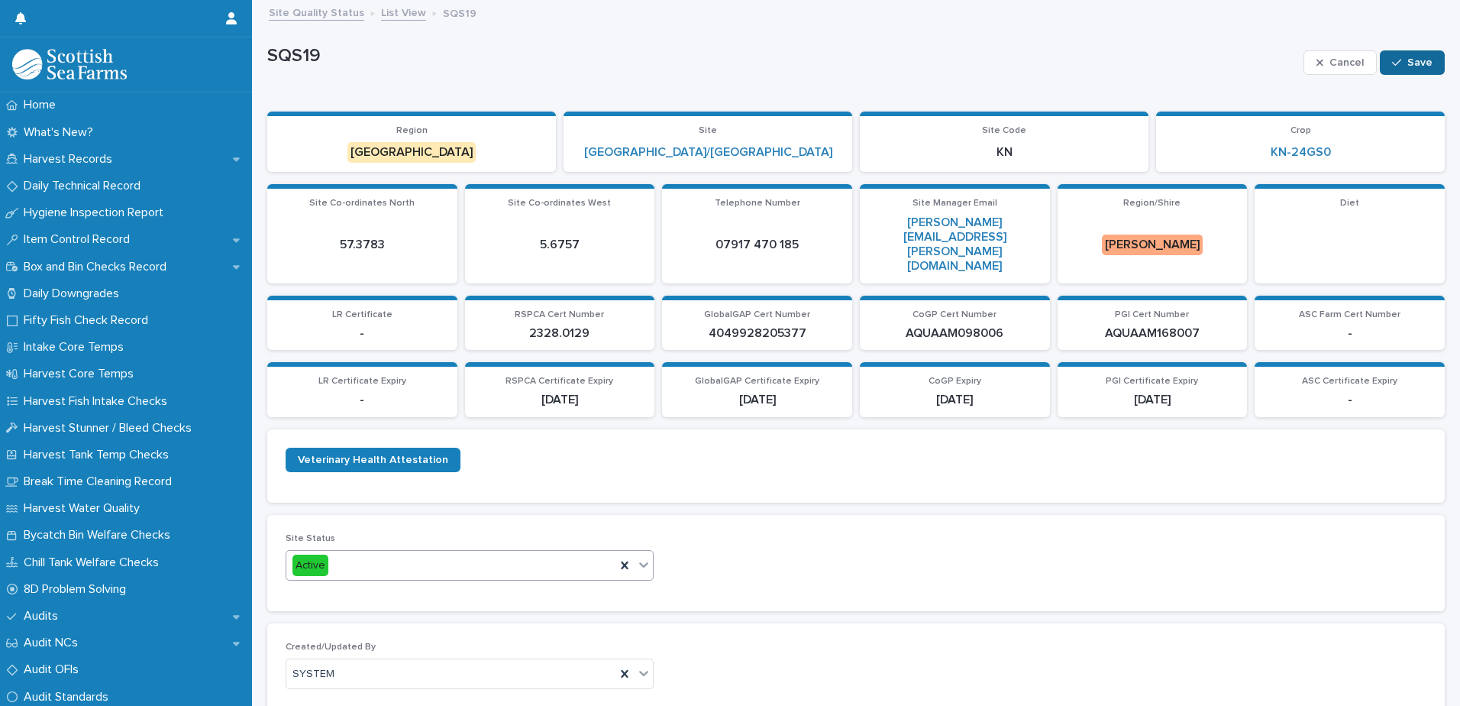
click at [1397, 58] on button "Save" at bounding box center [1412, 62] width 65 height 24
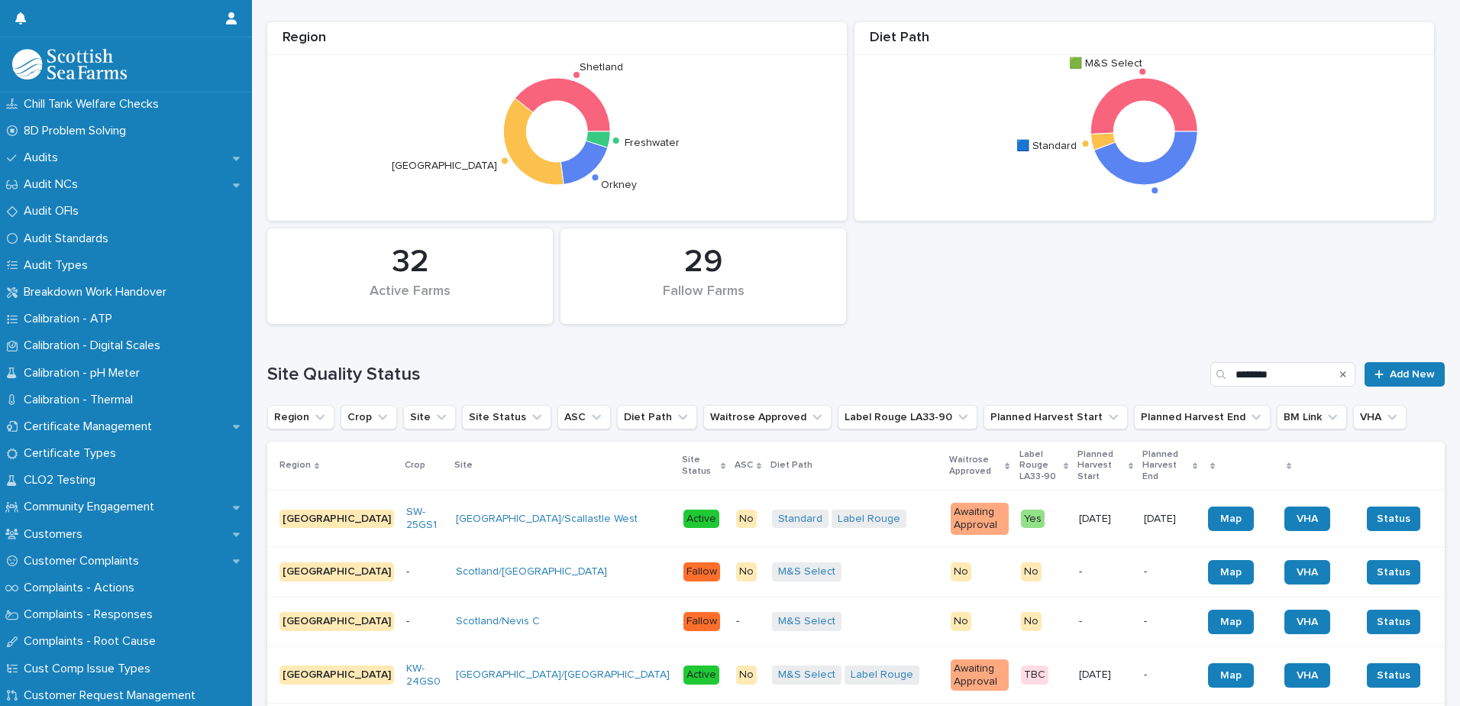
scroll to position [153, 0]
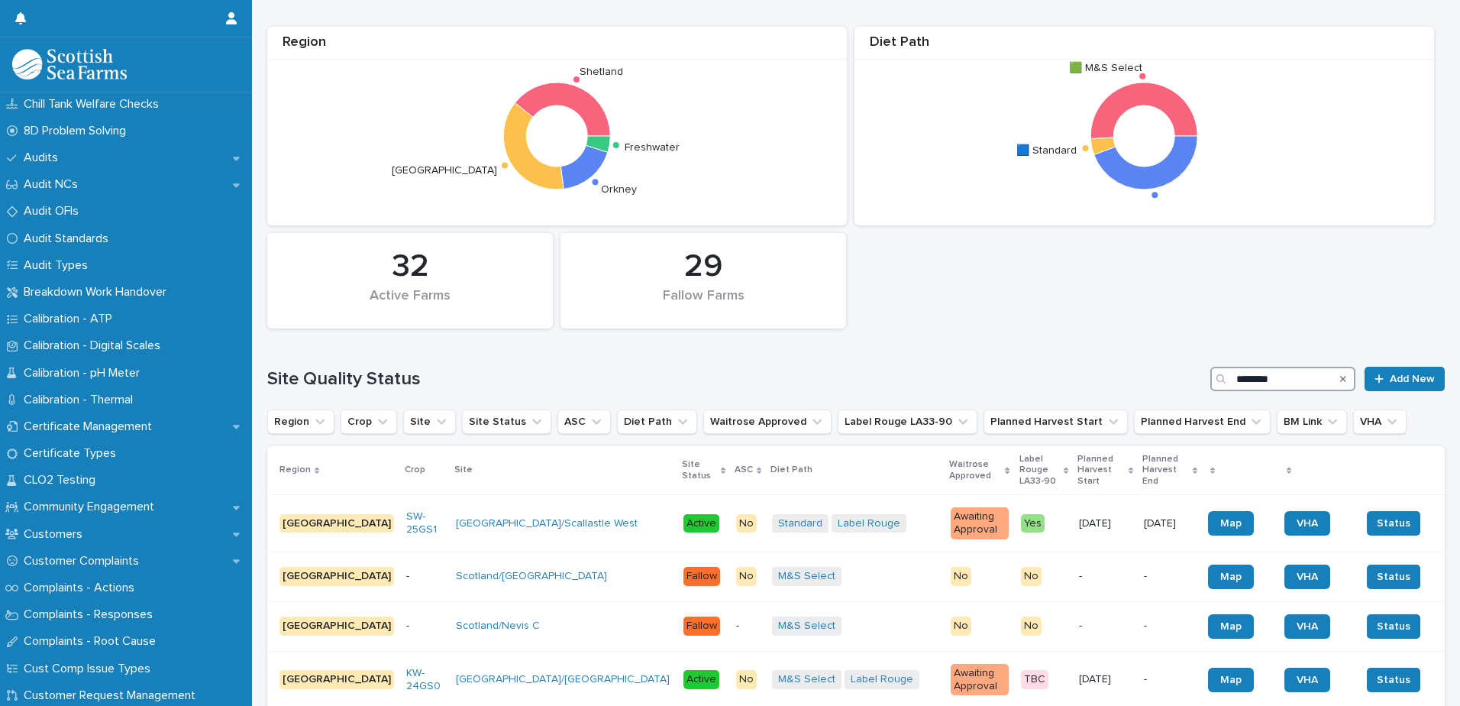
click at [1272, 382] on input "********" at bounding box center [1283, 379] width 145 height 24
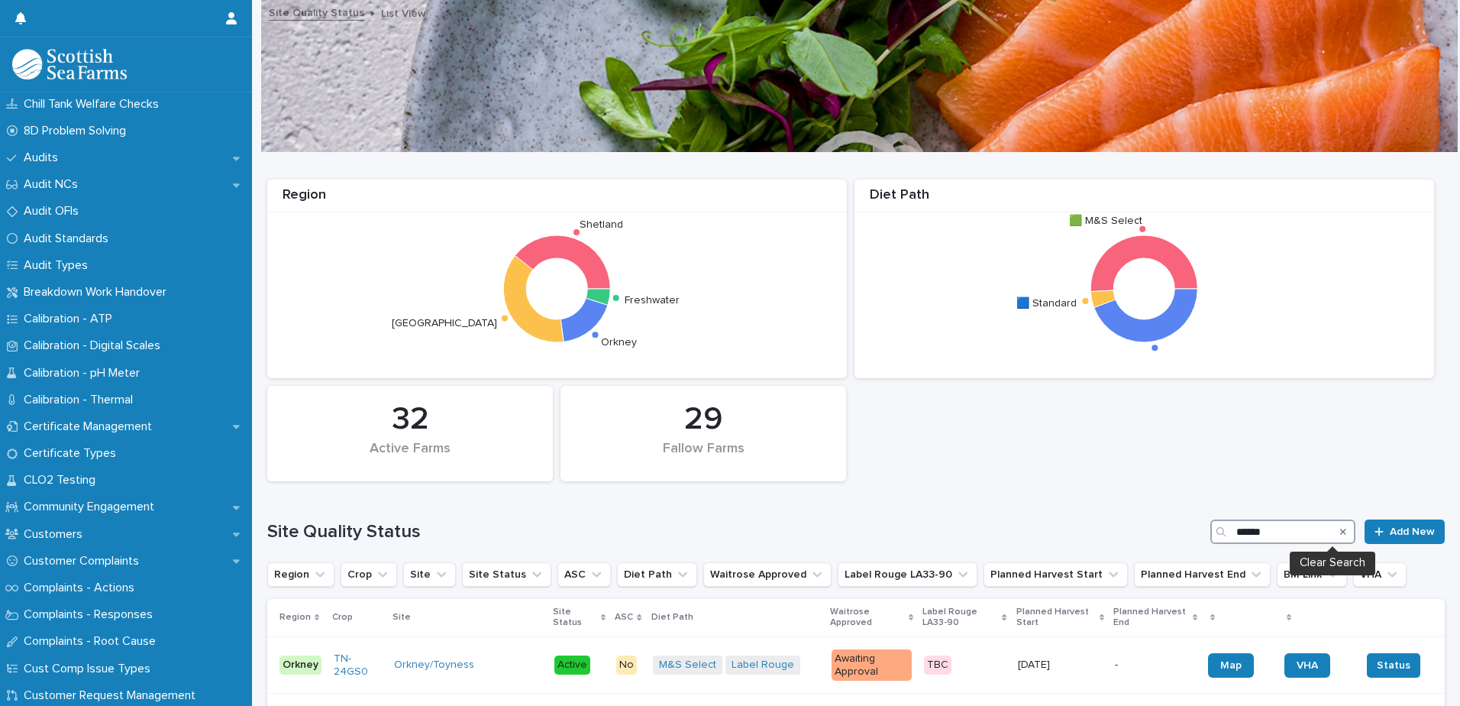
type input "******"
click at [1340, 535] on icon "Search" at bounding box center [1343, 531] width 6 height 9
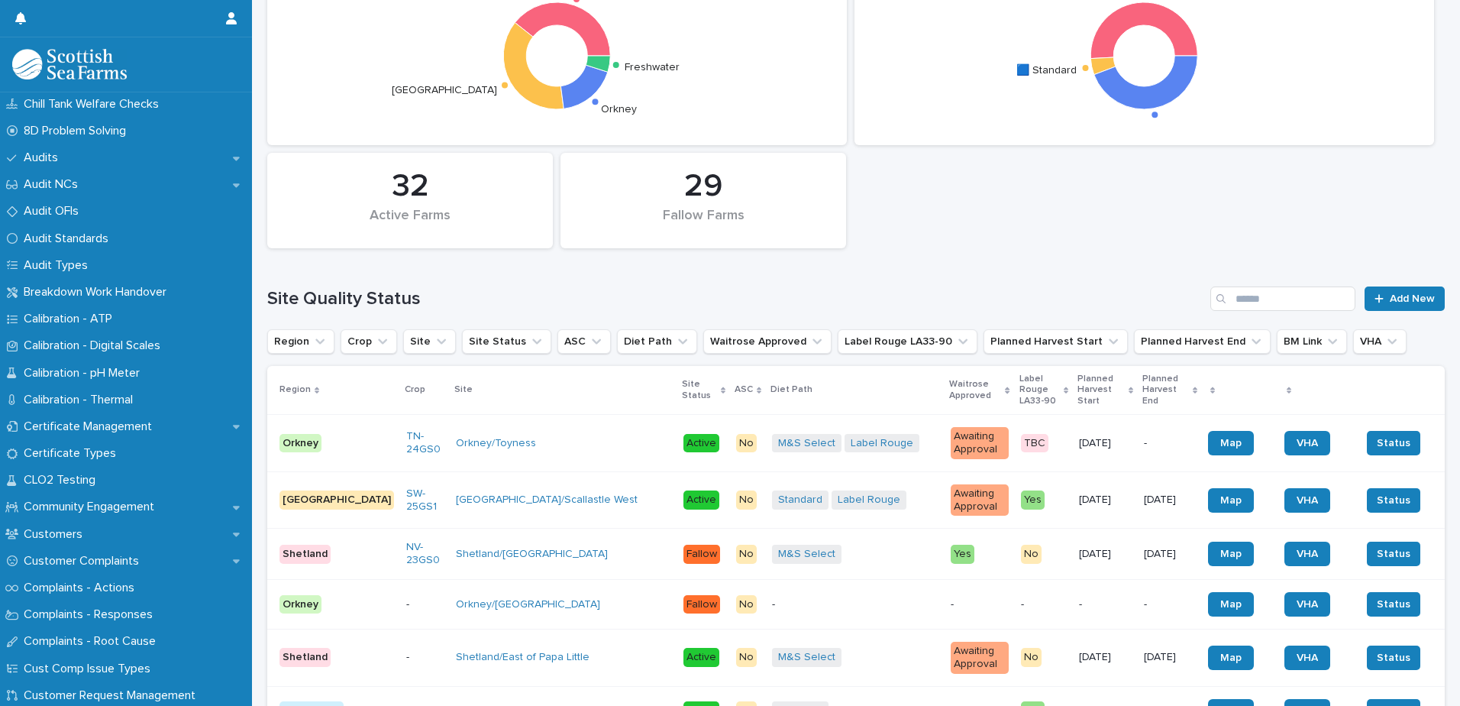
scroll to position [229, 0]
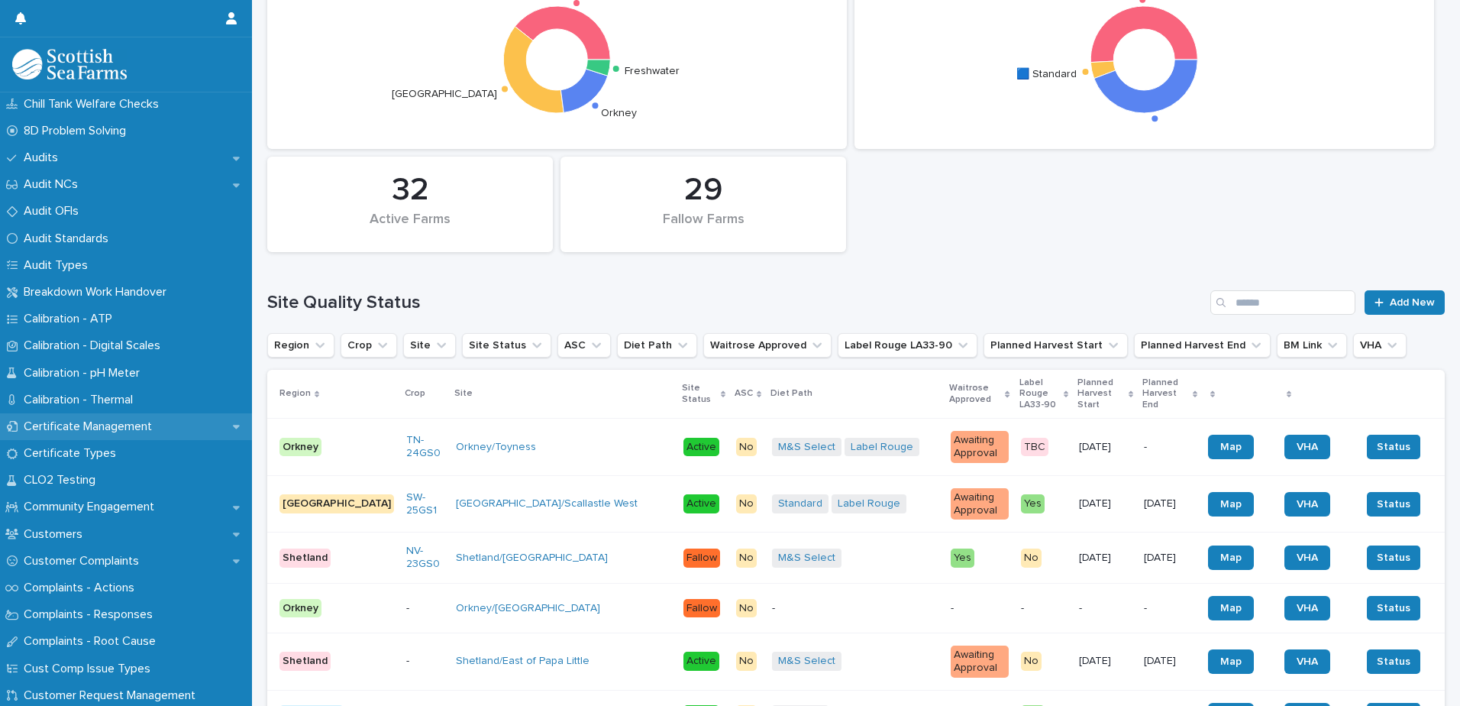
click at [151, 428] on p "Certificate Management" at bounding box center [91, 426] width 147 height 15
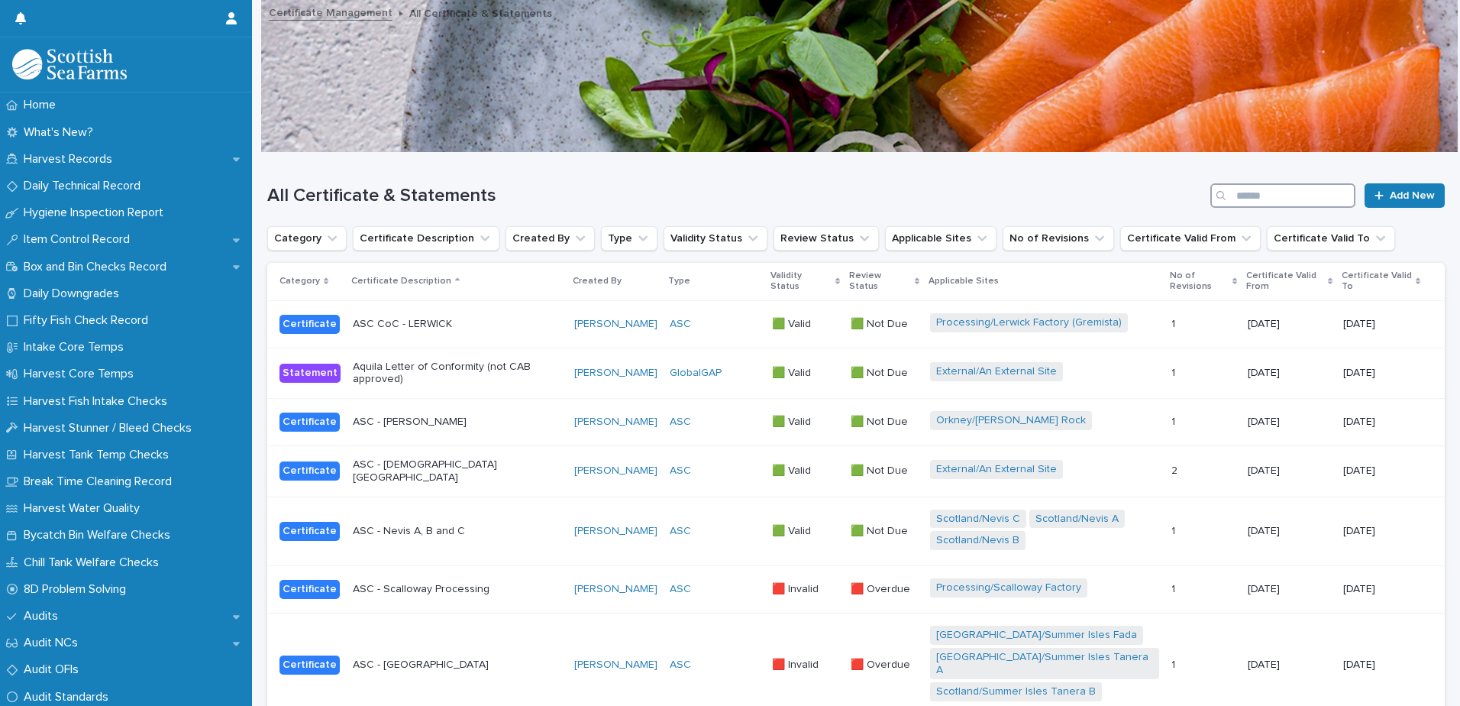
click at [1241, 192] on input "Search" at bounding box center [1283, 195] width 145 height 24
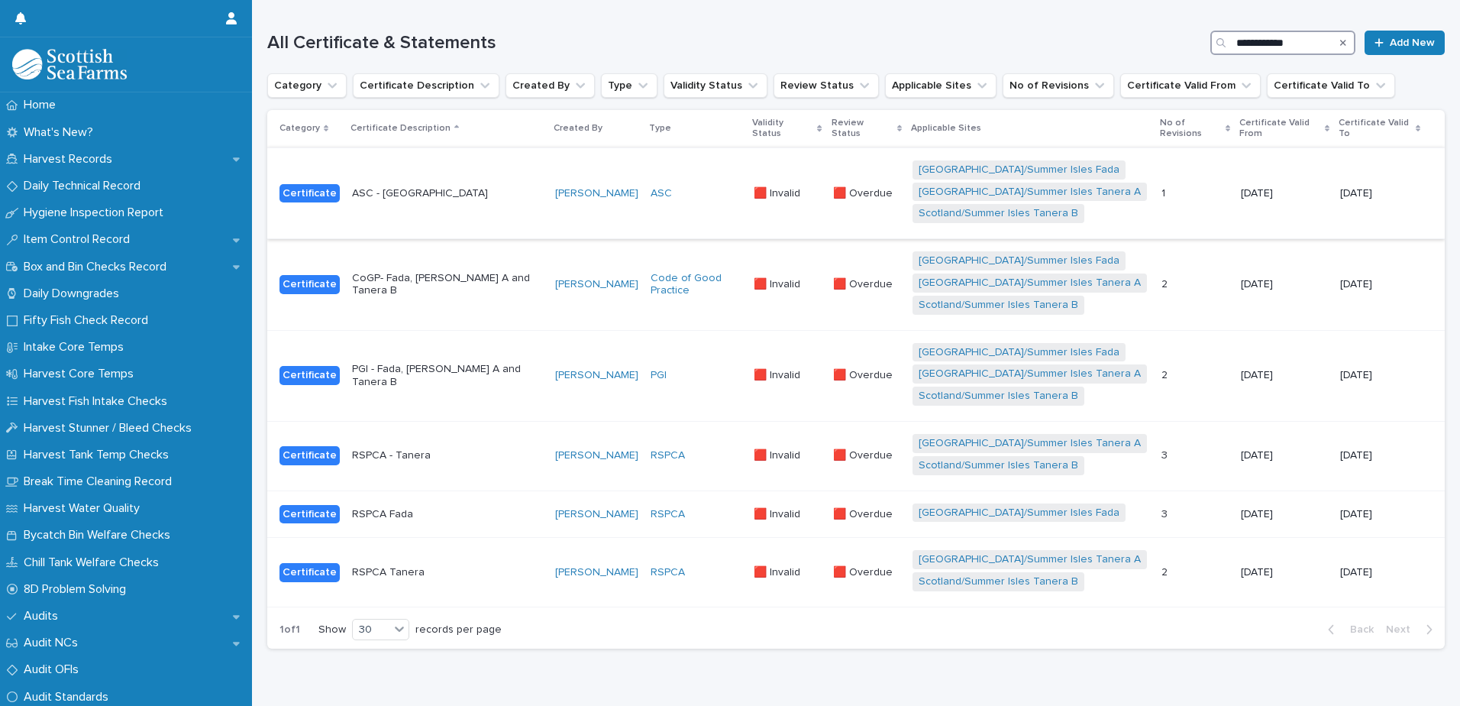
scroll to position [196, 0]
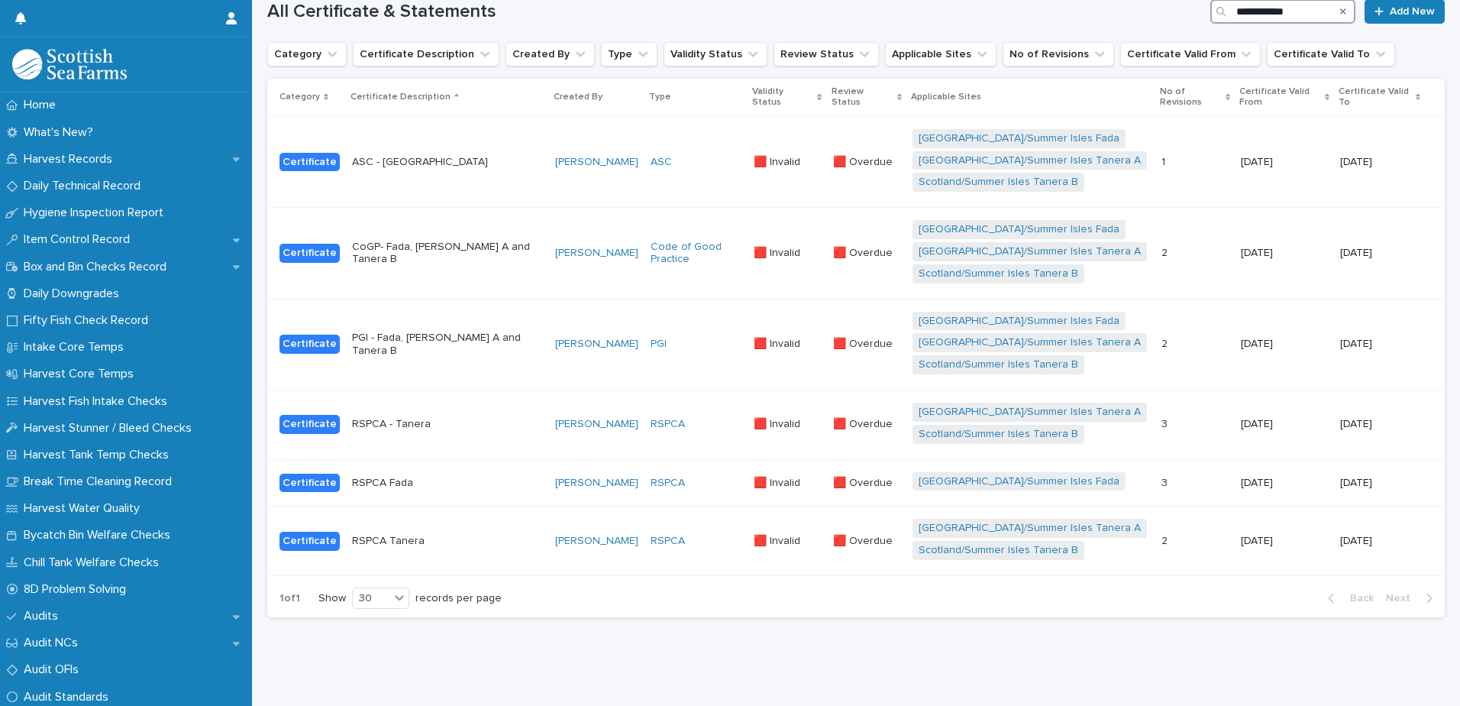
type input "**********"
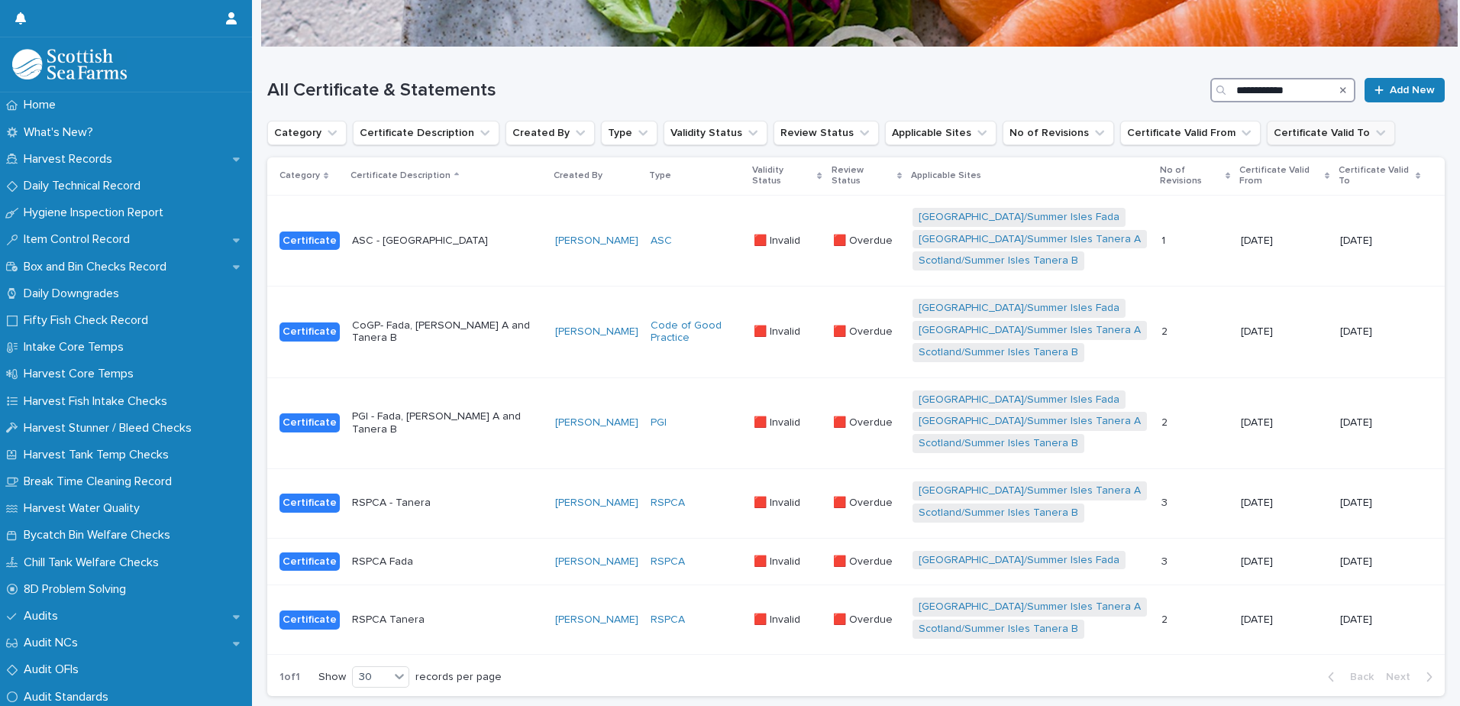
scroll to position [0, 0]
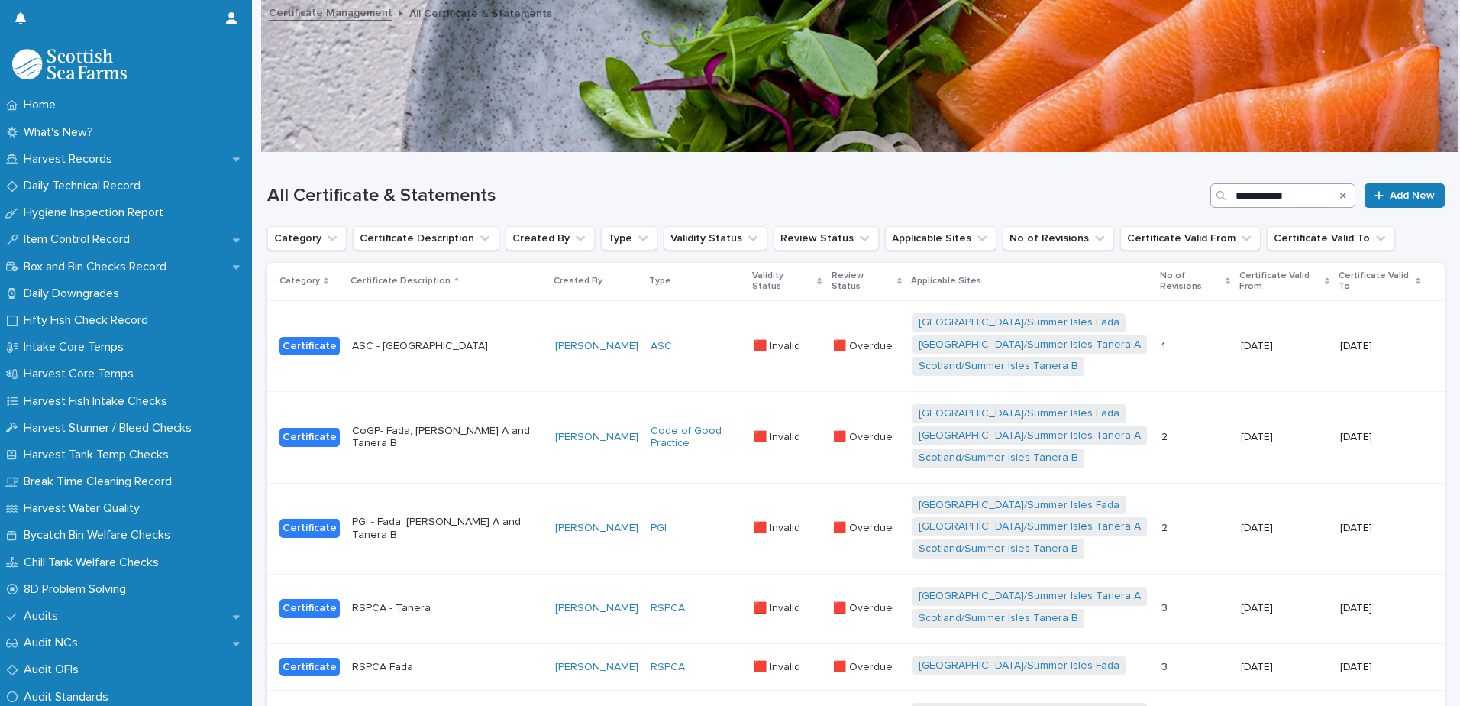
drag, startPoint x: 1331, startPoint y: 196, endPoint x: 1314, endPoint y: 194, distance: 16.9
click at [1340, 196] on icon "Search" at bounding box center [1343, 195] width 6 height 9
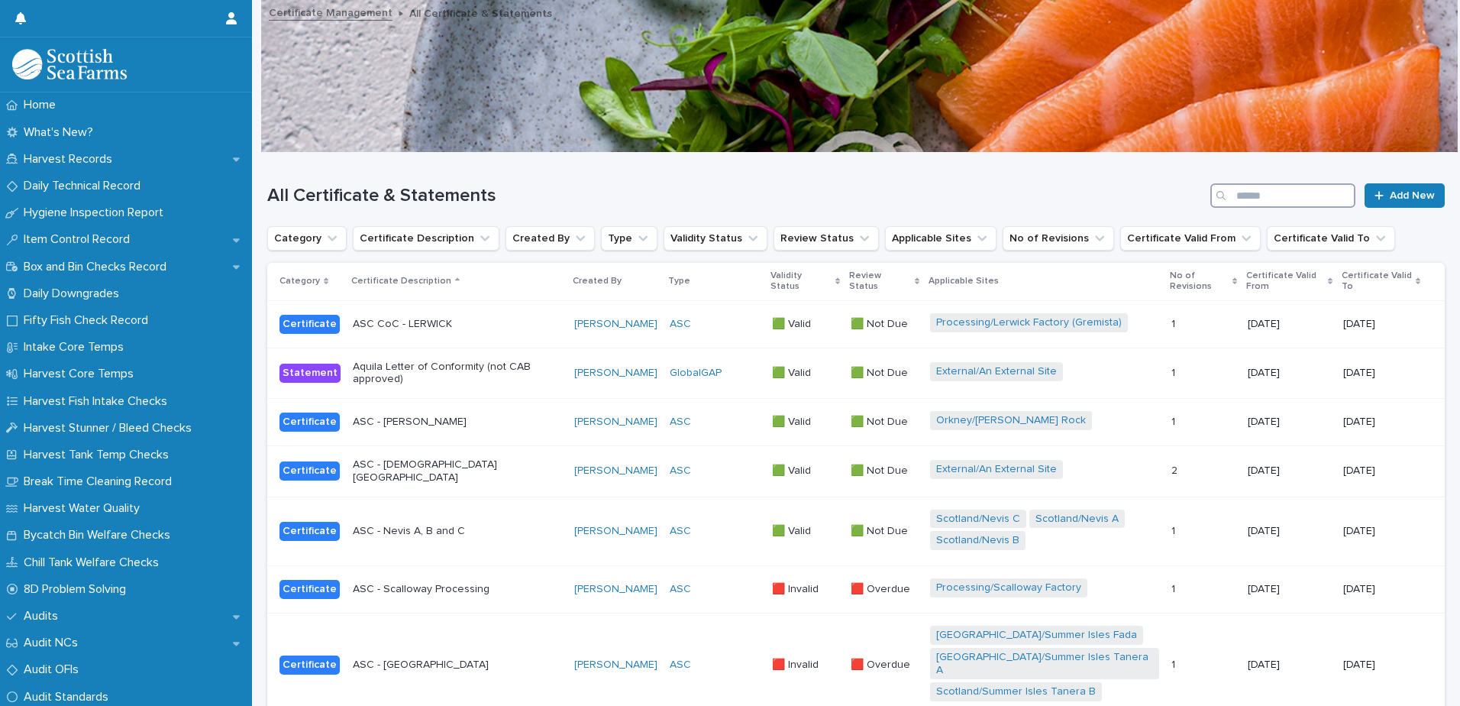
click at [1312, 194] on input "Search" at bounding box center [1283, 195] width 145 height 24
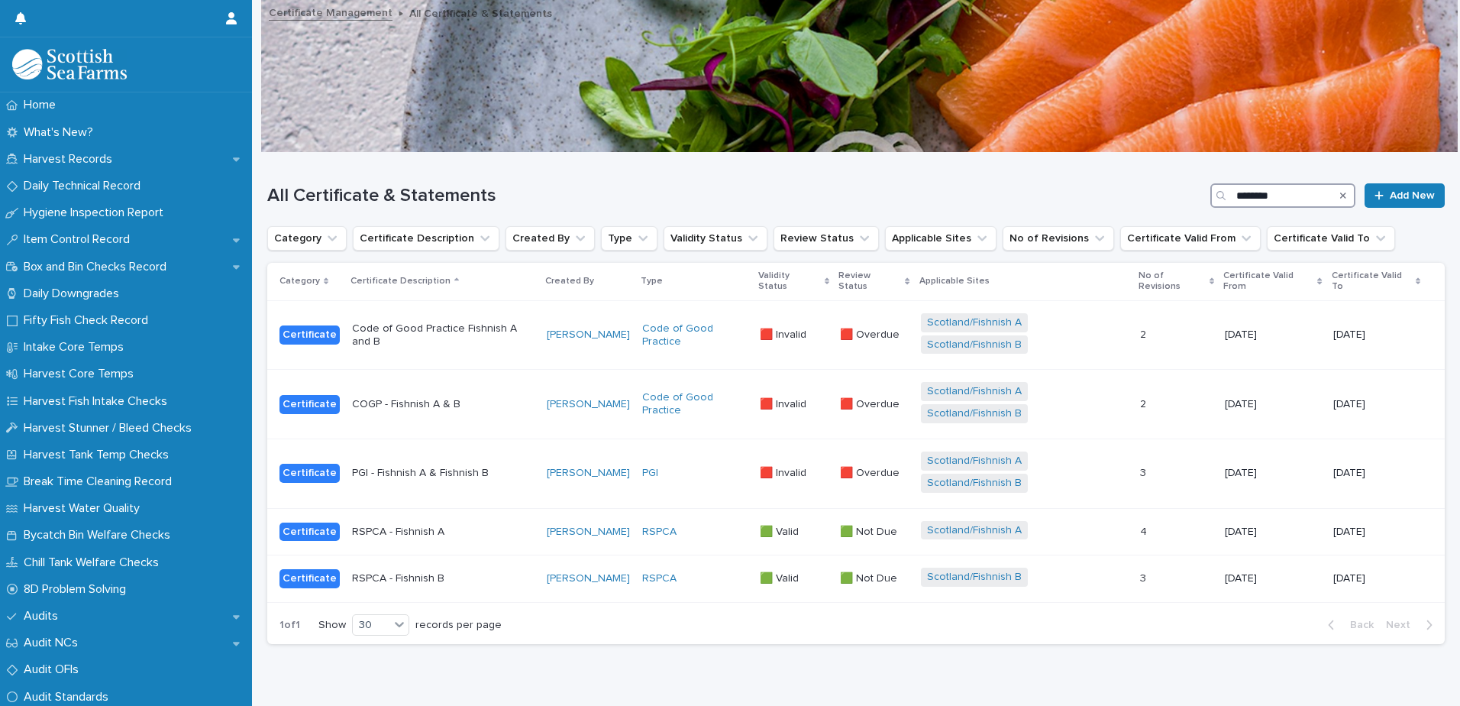
click at [1259, 197] on input "********" at bounding box center [1283, 195] width 145 height 24
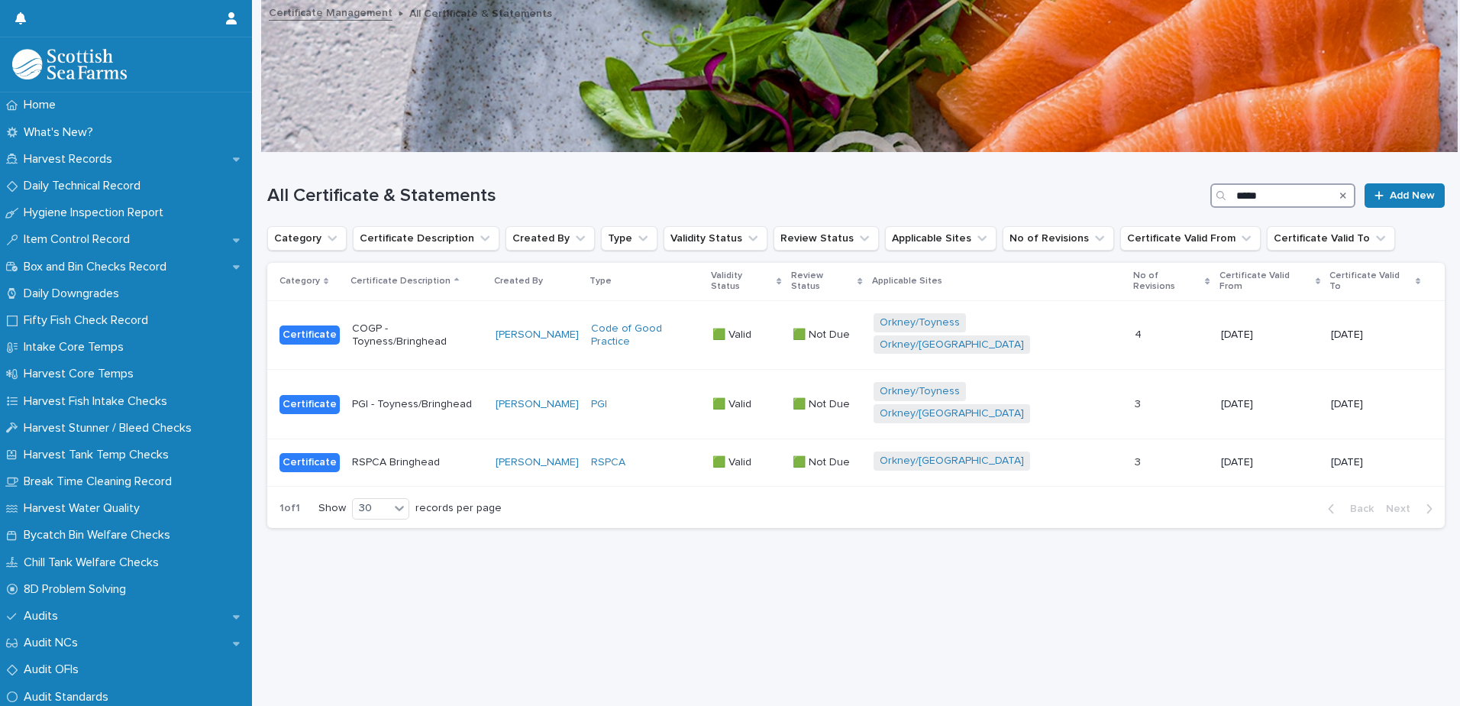
type input "*****"
click at [1075, 451] on div "Orkney/[GEOGRAPHIC_DATA]" at bounding box center [999, 462] width 250 height 22
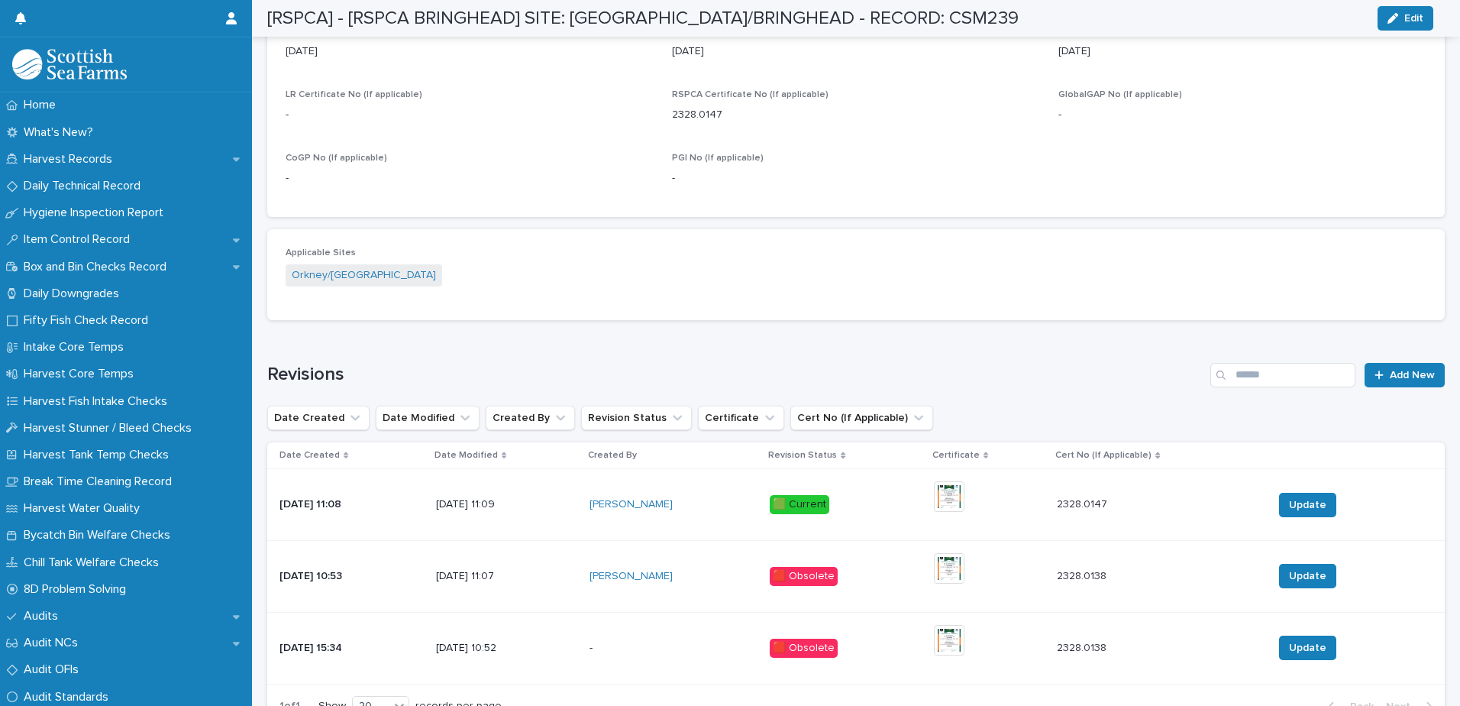
scroll to position [687, 0]
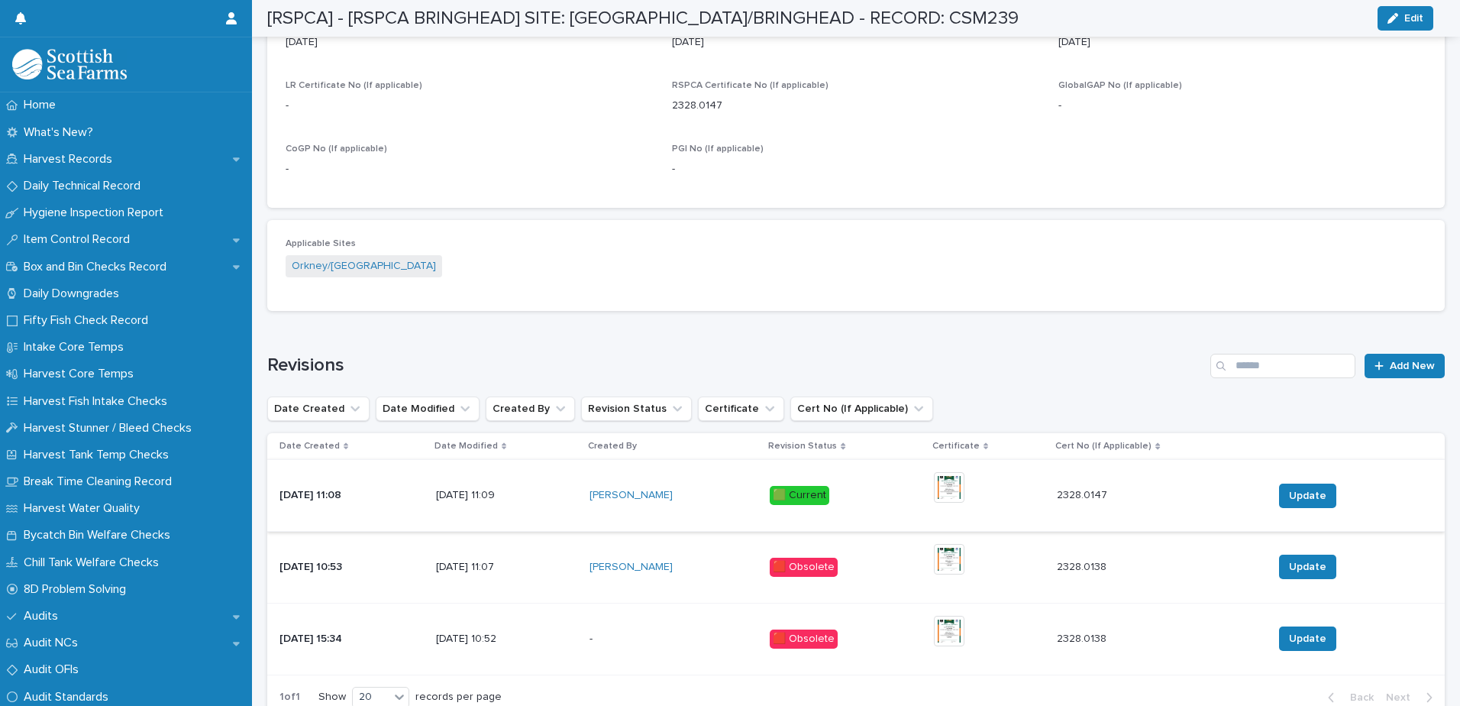
click at [953, 481] on img at bounding box center [949, 487] width 31 height 31
click at [941, 481] on img at bounding box center [949, 487] width 31 height 31
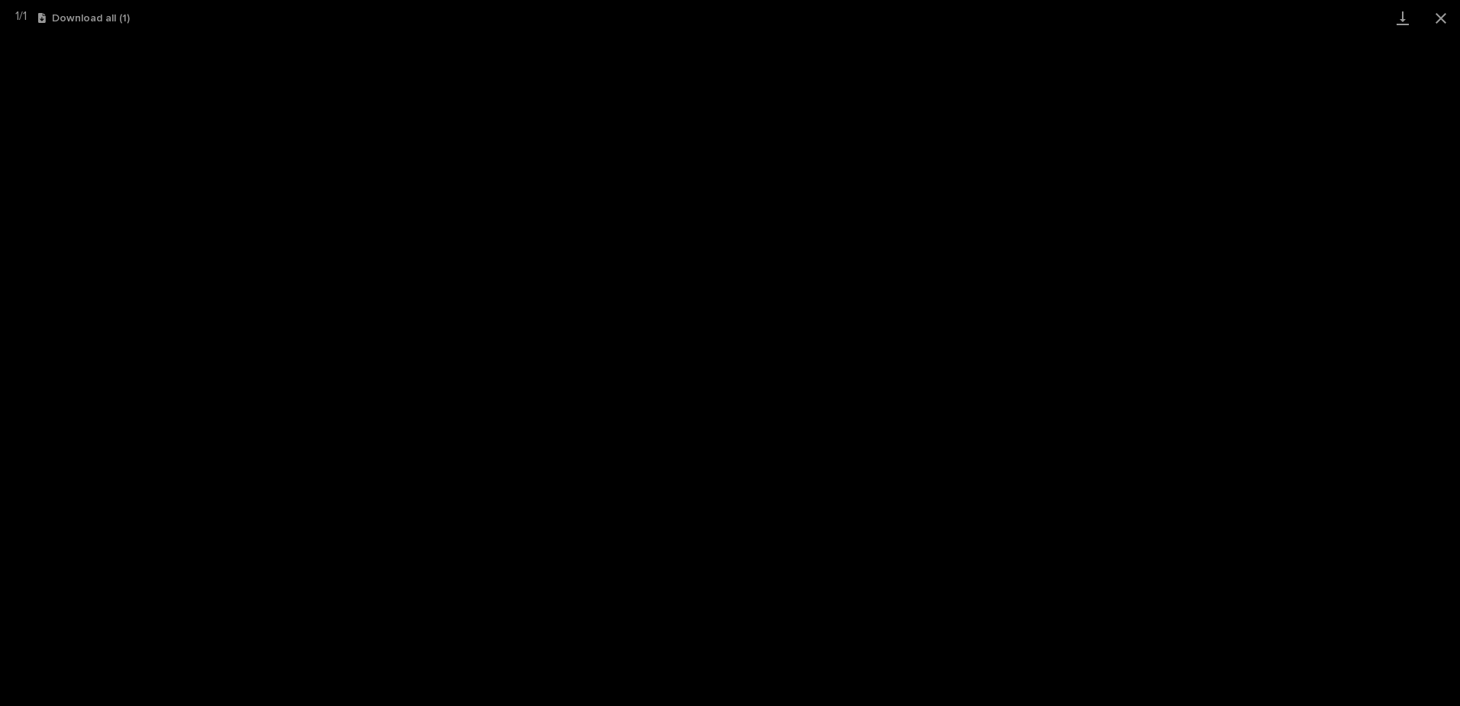
scroll to position [11, 0]
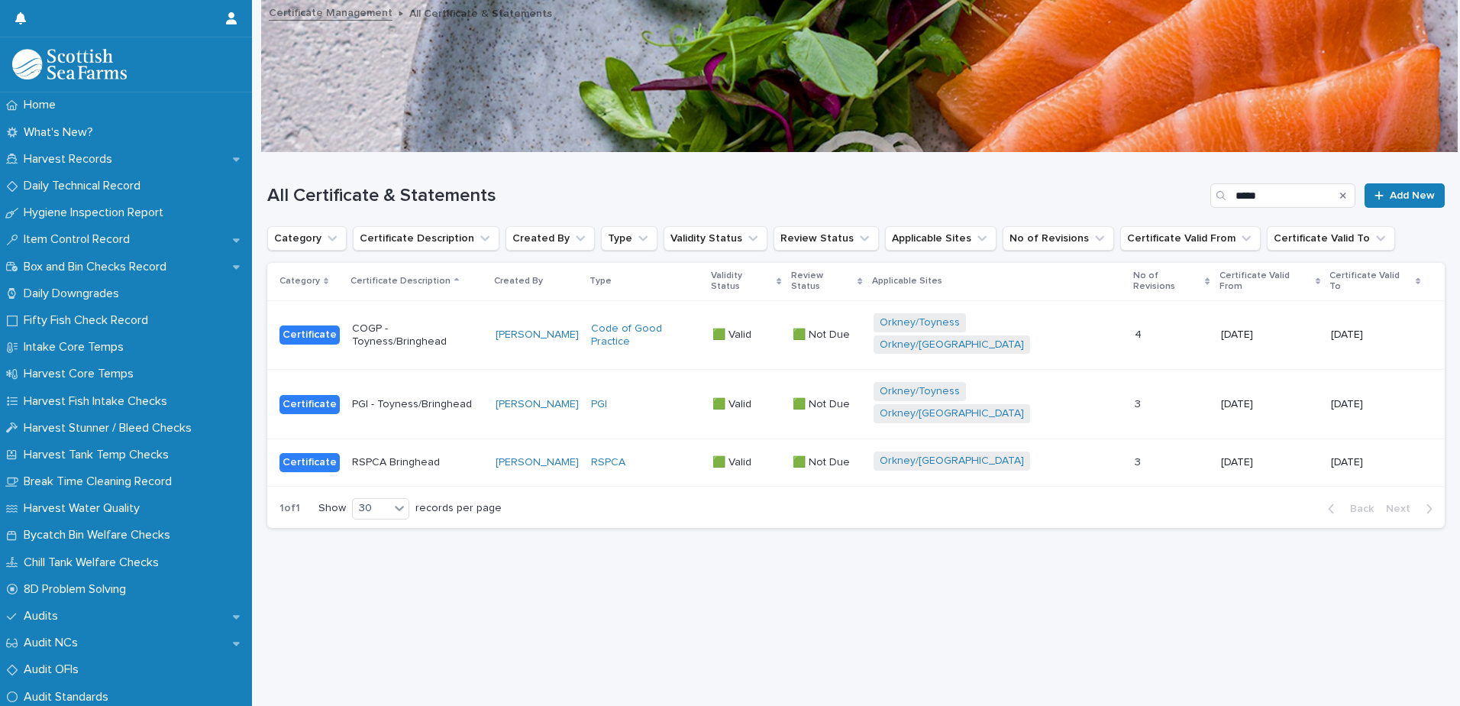
click at [591, 559] on div "Loading... Saving… Loading... Saving… All Certificate & Statements ***** Add Ne…" at bounding box center [856, 410] width 1193 height 515
click at [1340, 191] on icon "Search" at bounding box center [1343, 195] width 6 height 9
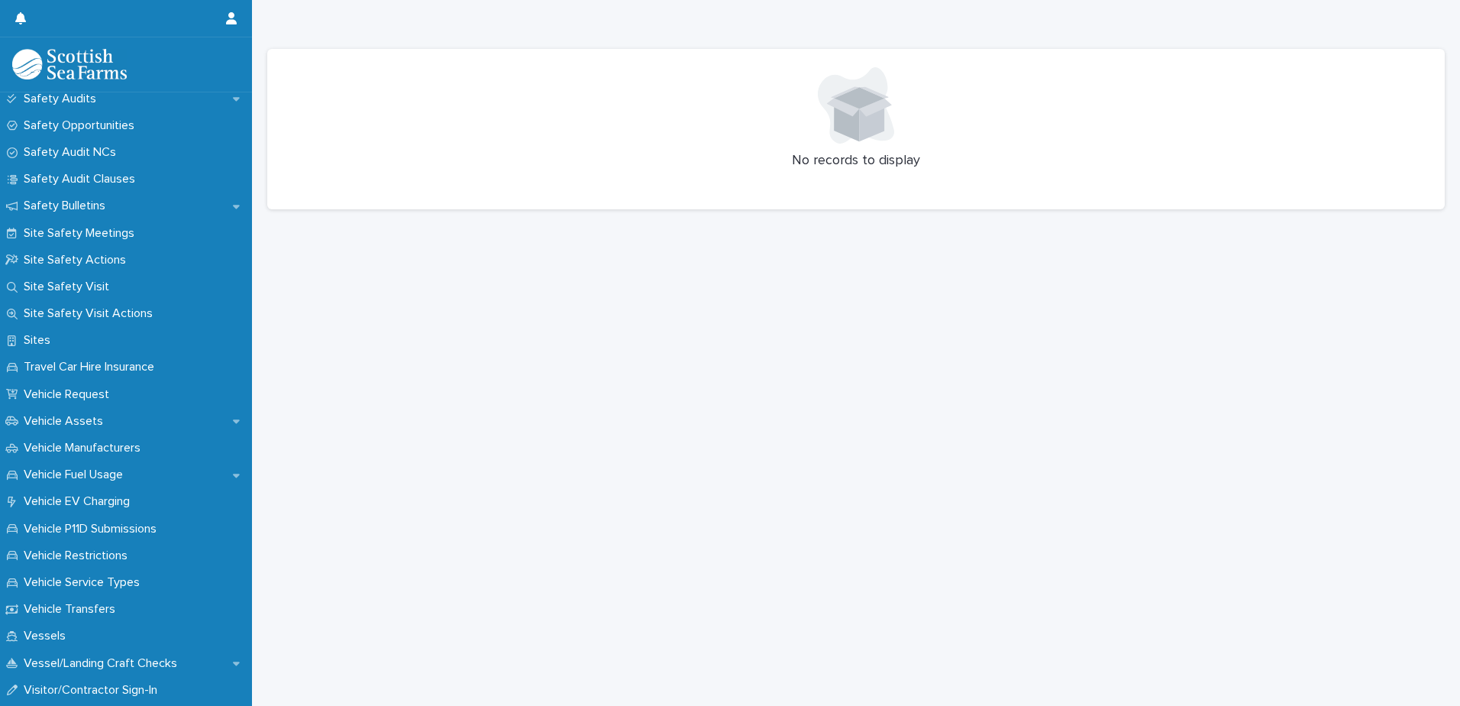
scroll to position [890, 0]
